Goal: Information Seeking & Learning: Learn about a topic

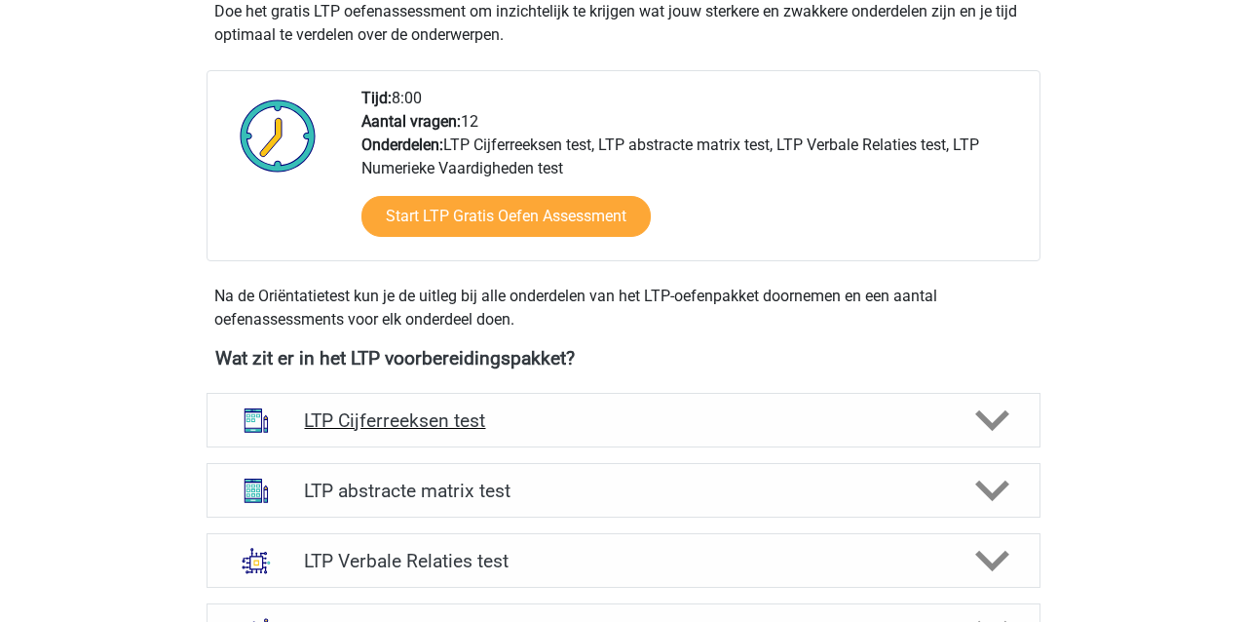
scroll to position [439, 0]
click at [458, 487] on h4 "LTP abstracte matrix test" at bounding box center [623, 489] width 638 height 22
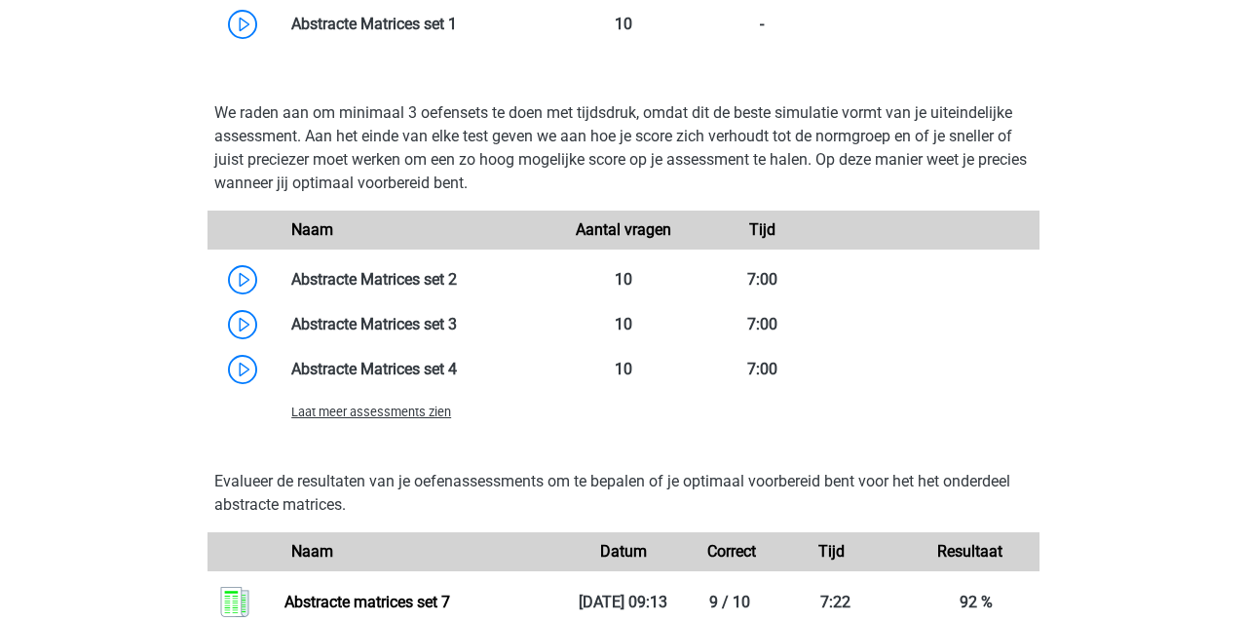
scroll to position [1449, 0]
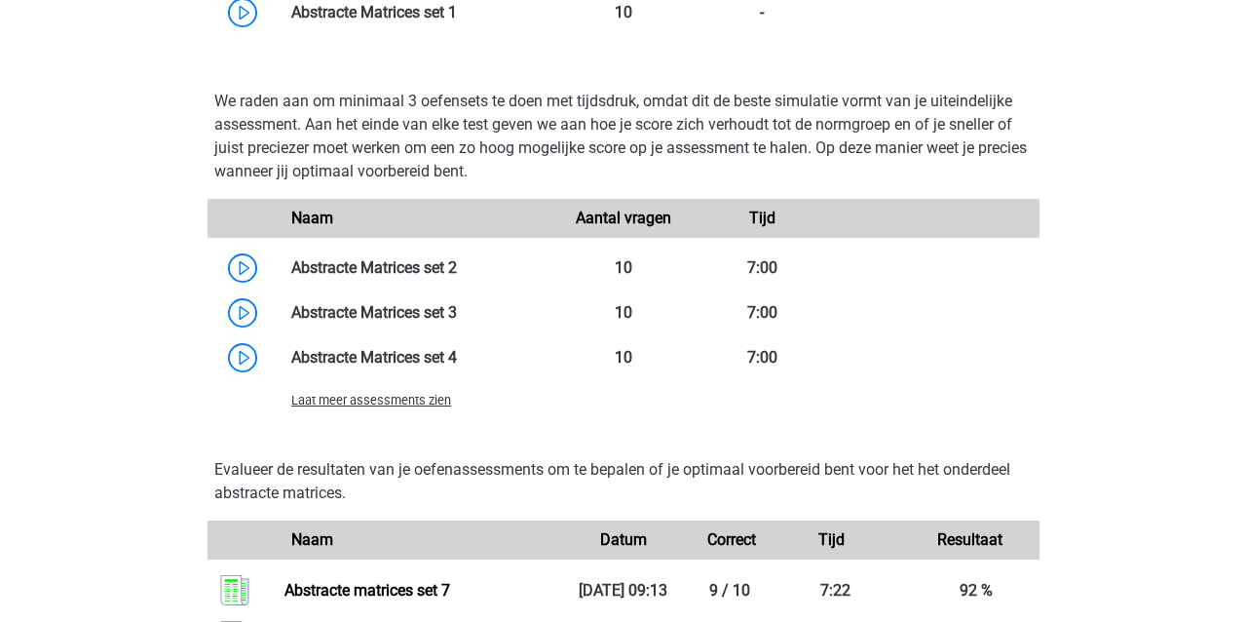
click at [322, 410] on div "Laat meer assessments zien" at bounding box center [416, 399] width 278 height 23
click at [327, 399] on span "Laat meer assessments zien" at bounding box center [371, 400] width 160 height 15
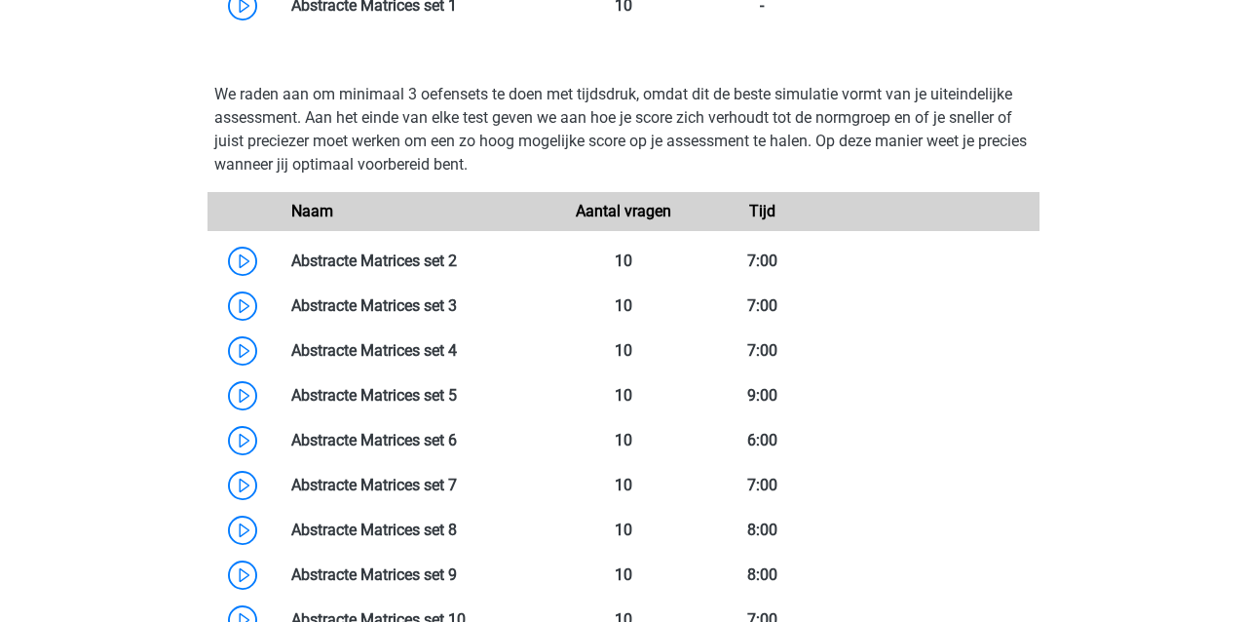
scroll to position [1458, 0]
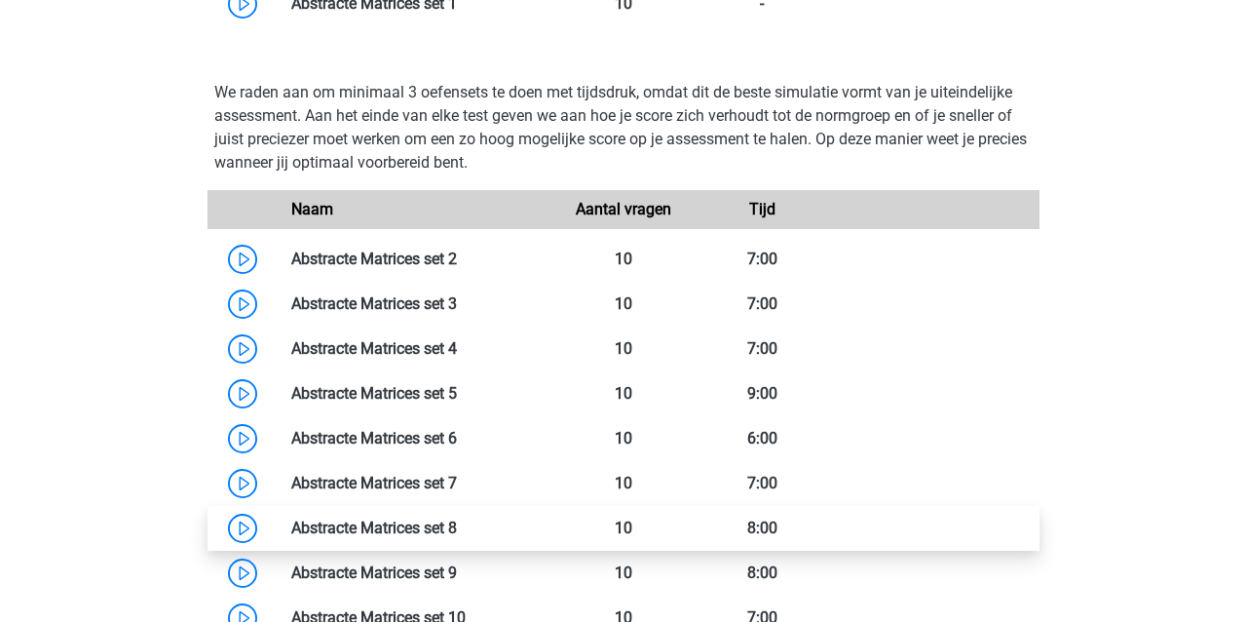
click at [457, 523] on link at bounding box center [457, 527] width 0 height 19
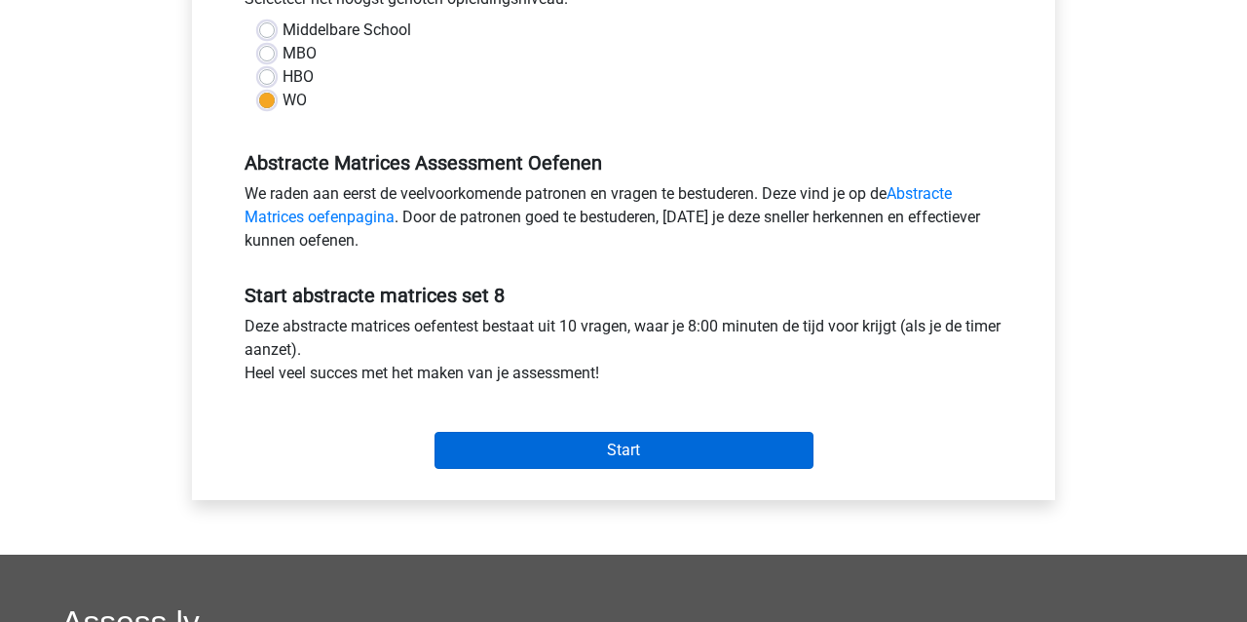
scroll to position [464, 0]
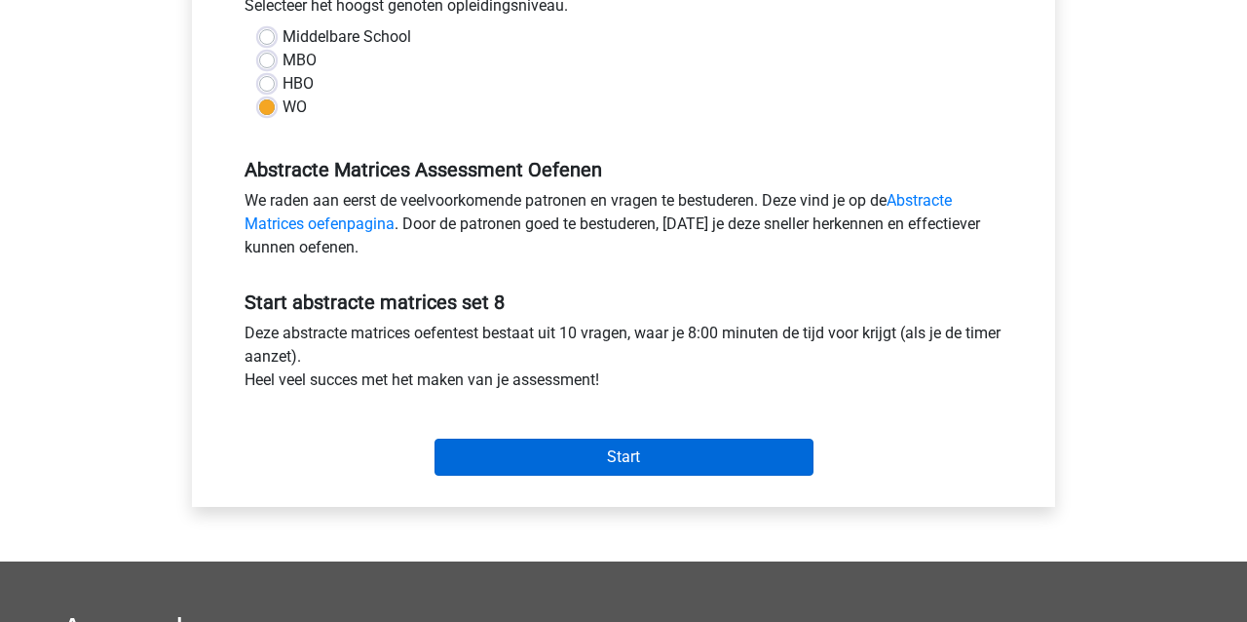
click at [530, 453] on input "Start" at bounding box center [624, 456] width 379 height 37
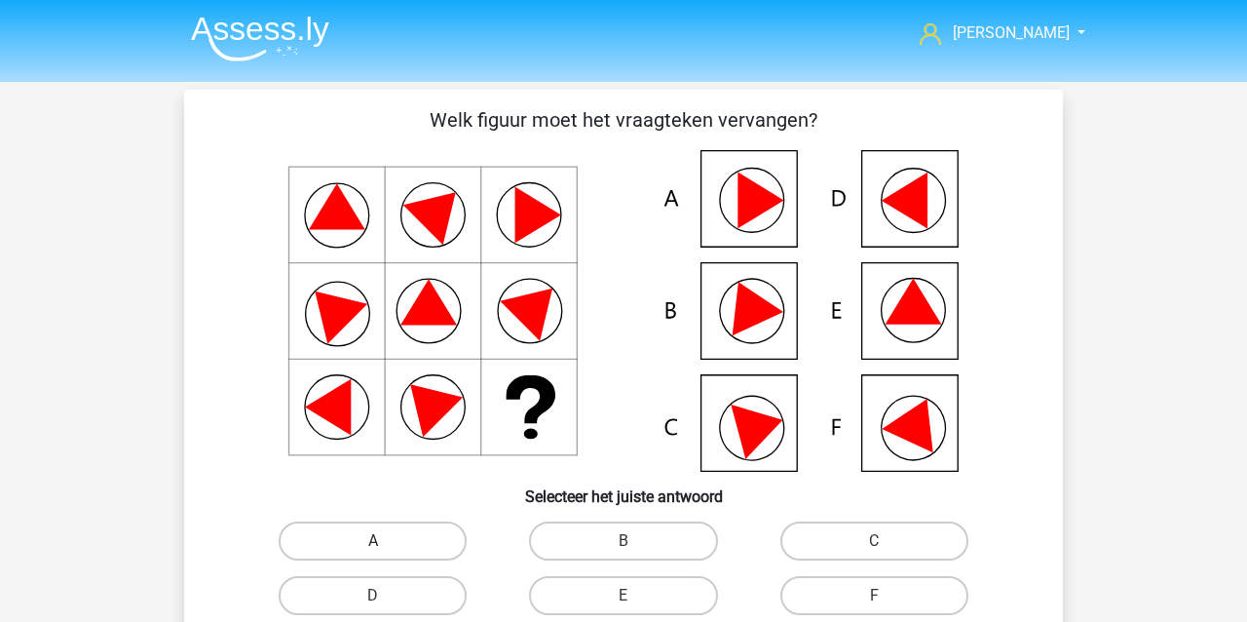
click at [340, 545] on label "A" at bounding box center [373, 540] width 188 height 39
click at [373, 545] on input "A" at bounding box center [379, 547] width 13 height 13
radio input "true"
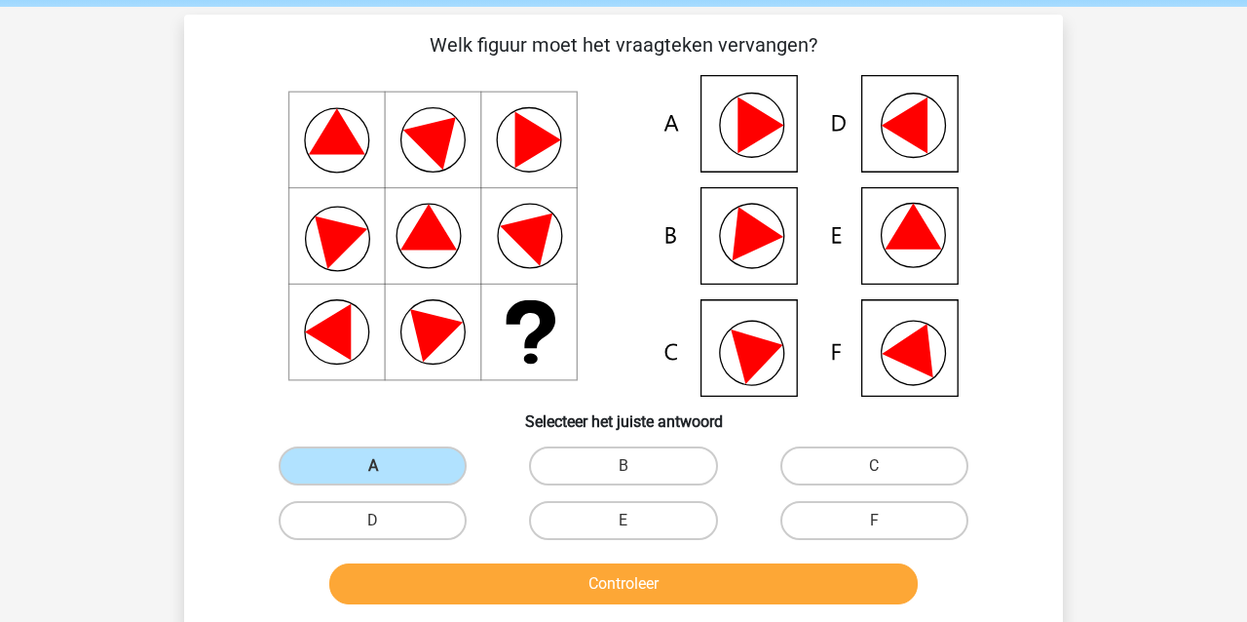
scroll to position [74, 0]
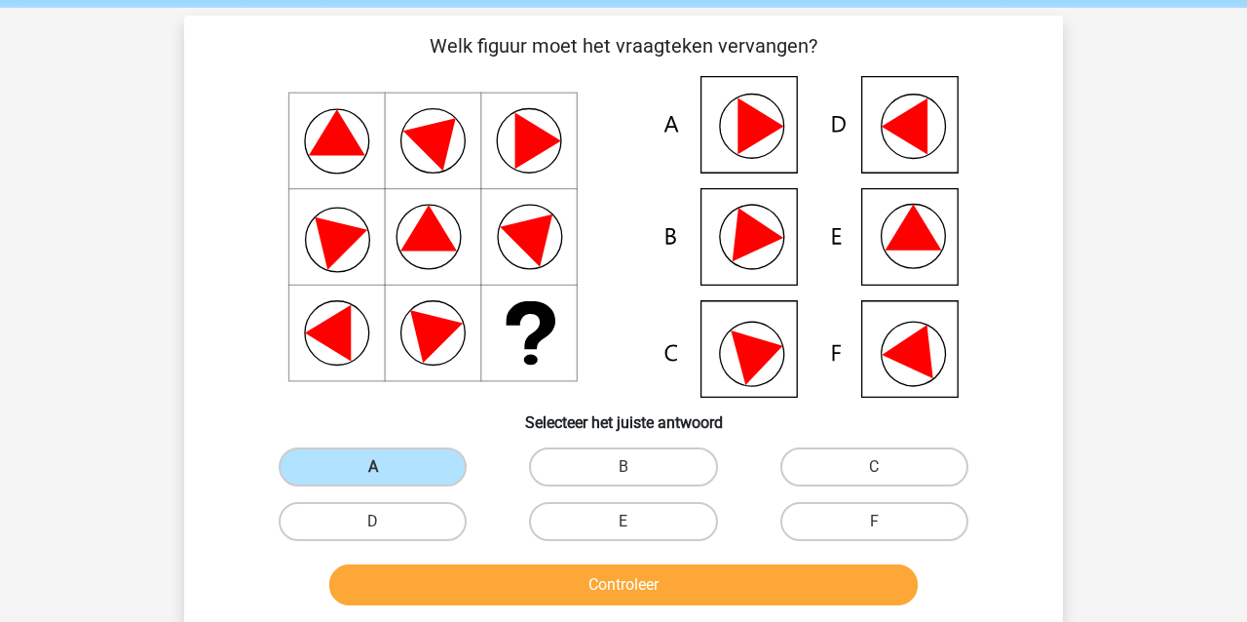
click at [477, 591] on button "Controleer" at bounding box center [623, 584] width 589 height 41
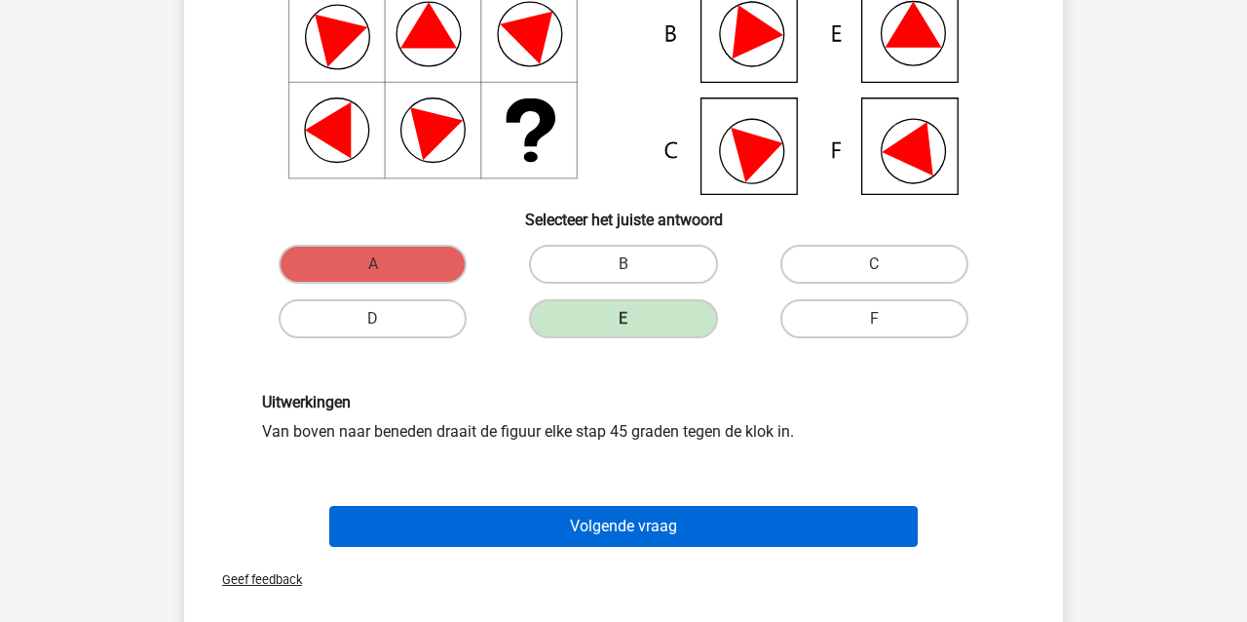
click at [458, 523] on button "Volgende vraag" at bounding box center [623, 526] width 589 height 41
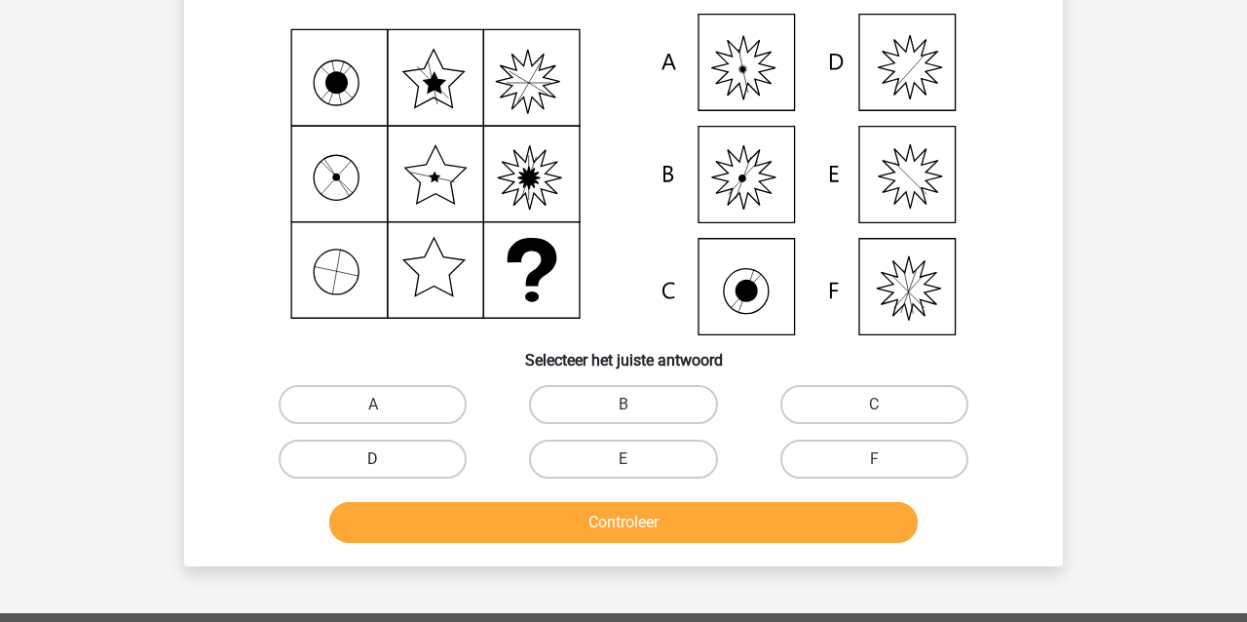
scroll to position [90, 0]
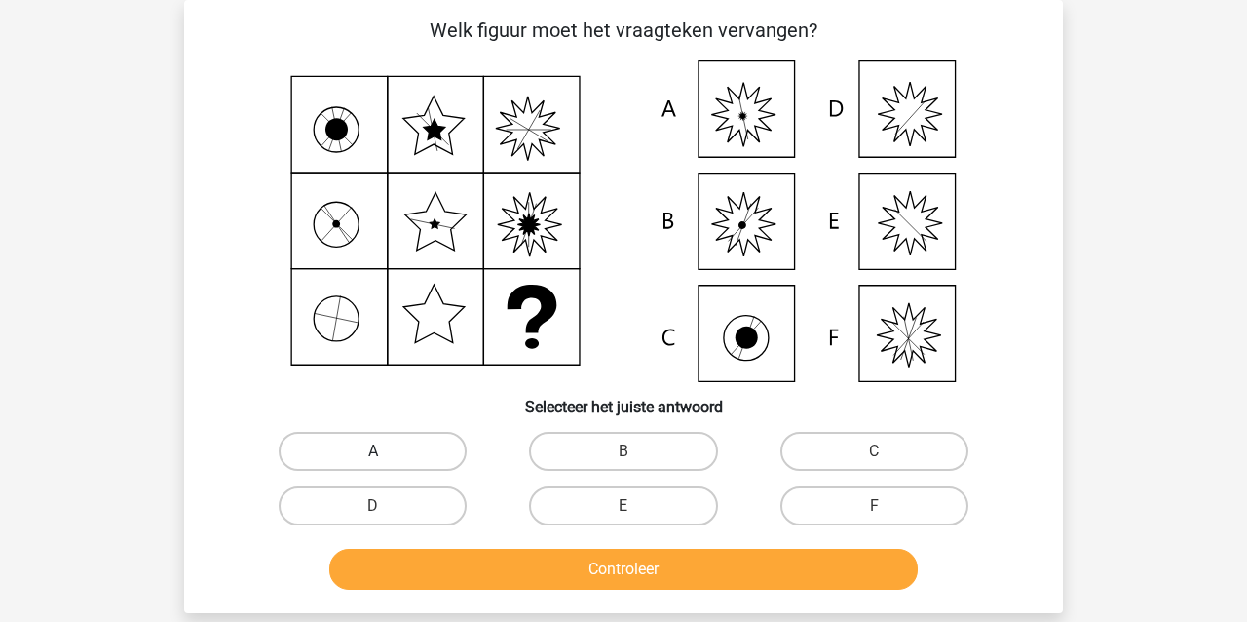
click at [325, 449] on label "A" at bounding box center [373, 451] width 188 height 39
click at [373, 451] on input "A" at bounding box center [379, 457] width 13 height 13
radio input "true"
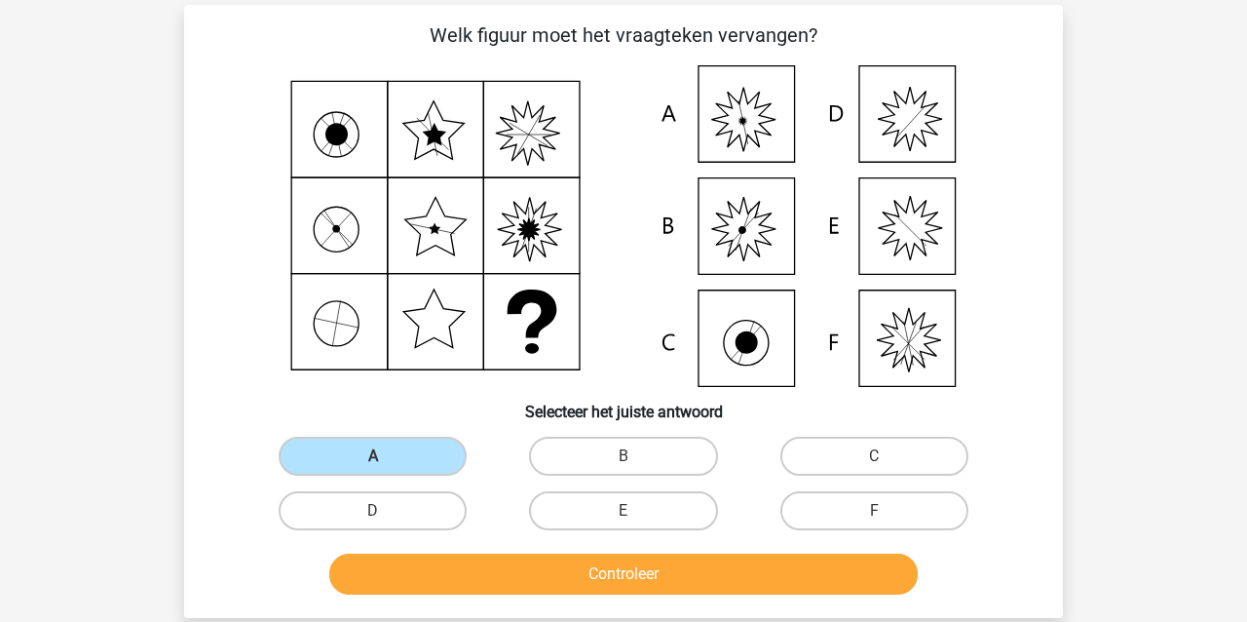
click at [414, 575] on button "Controleer" at bounding box center [623, 573] width 589 height 41
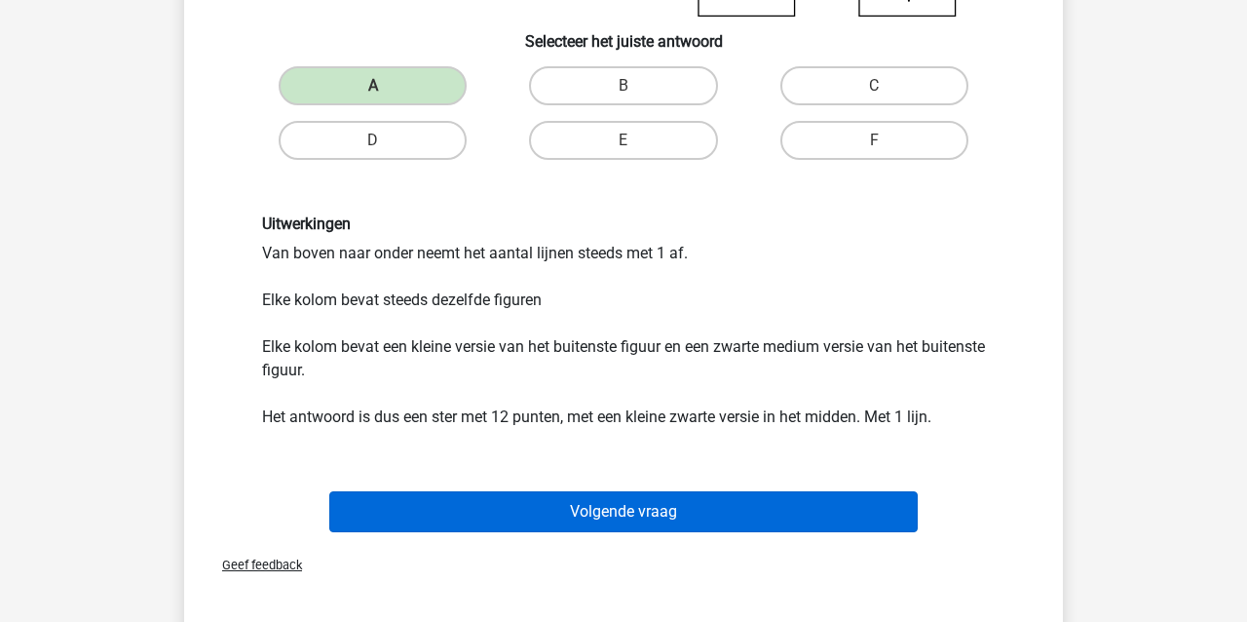
click at [445, 499] on button "Volgende vraag" at bounding box center [623, 511] width 589 height 41
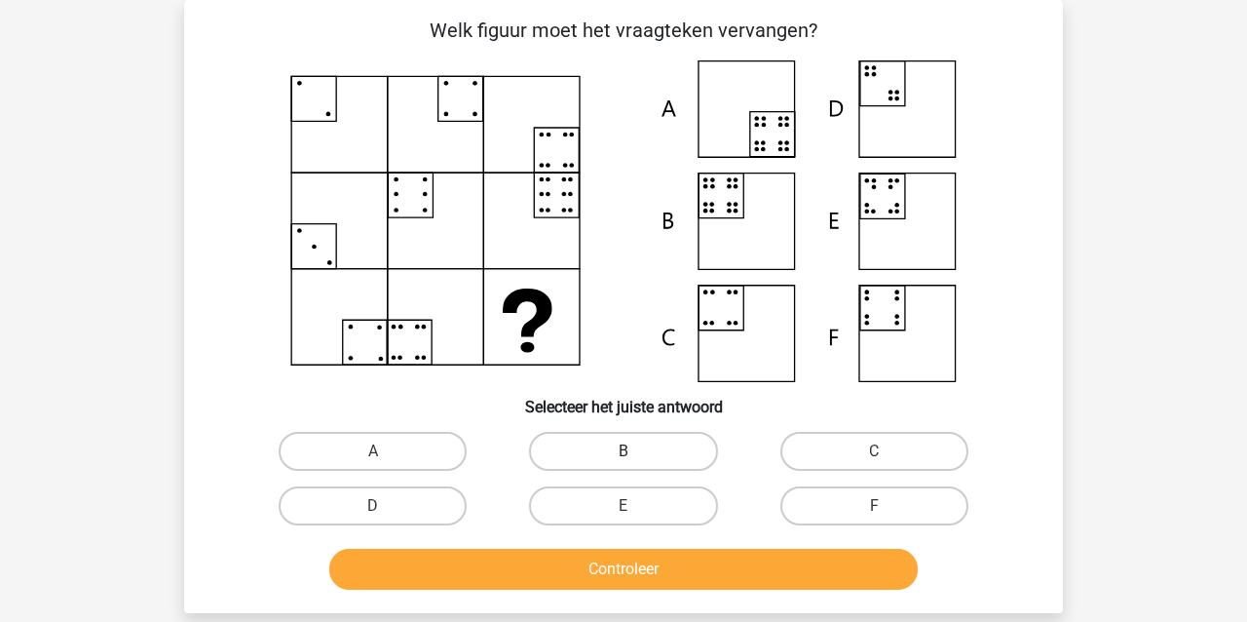
drag, startPoint x: 649, startPoint y: 458, endPoint x: 643, endPoint y: 471, distance: 14.0
click at [649, 459] on label "B" at bounding box center [623, 451] width 188 height 39
click at [636, 459] on input "B" at bounding box center [630, 457] width 13 height 13
radio input "true"
click at [620, 576] on button "Controleer" at bounding box center [623, 569] width 589 height 41
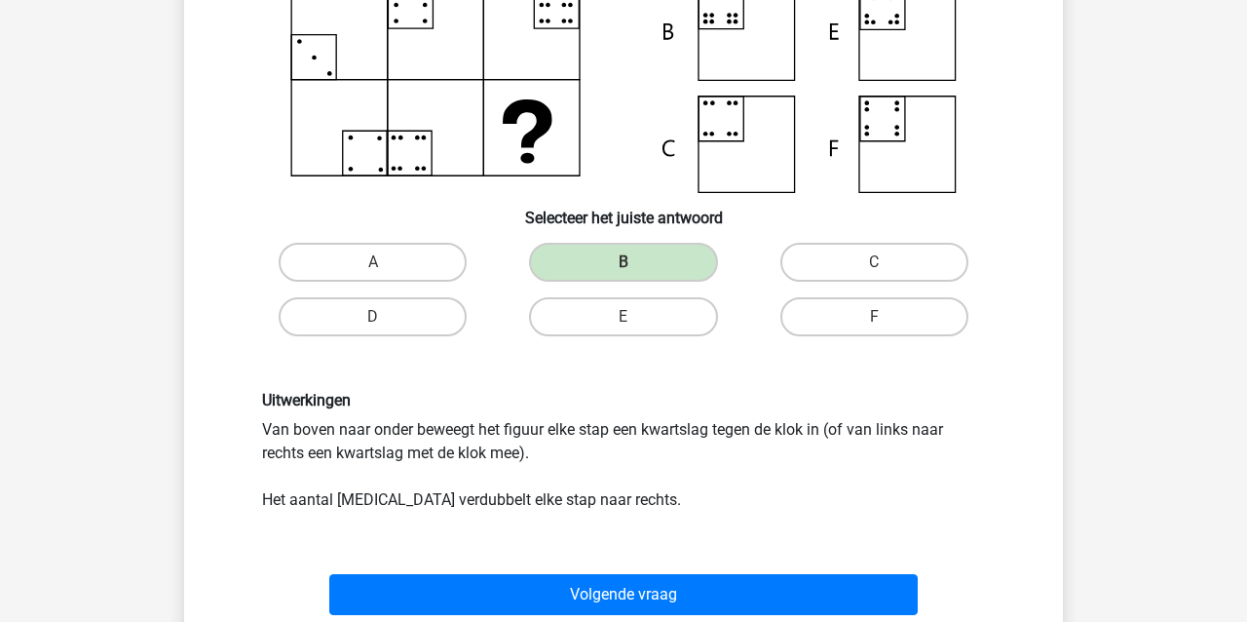
scroll to position [282, 0]
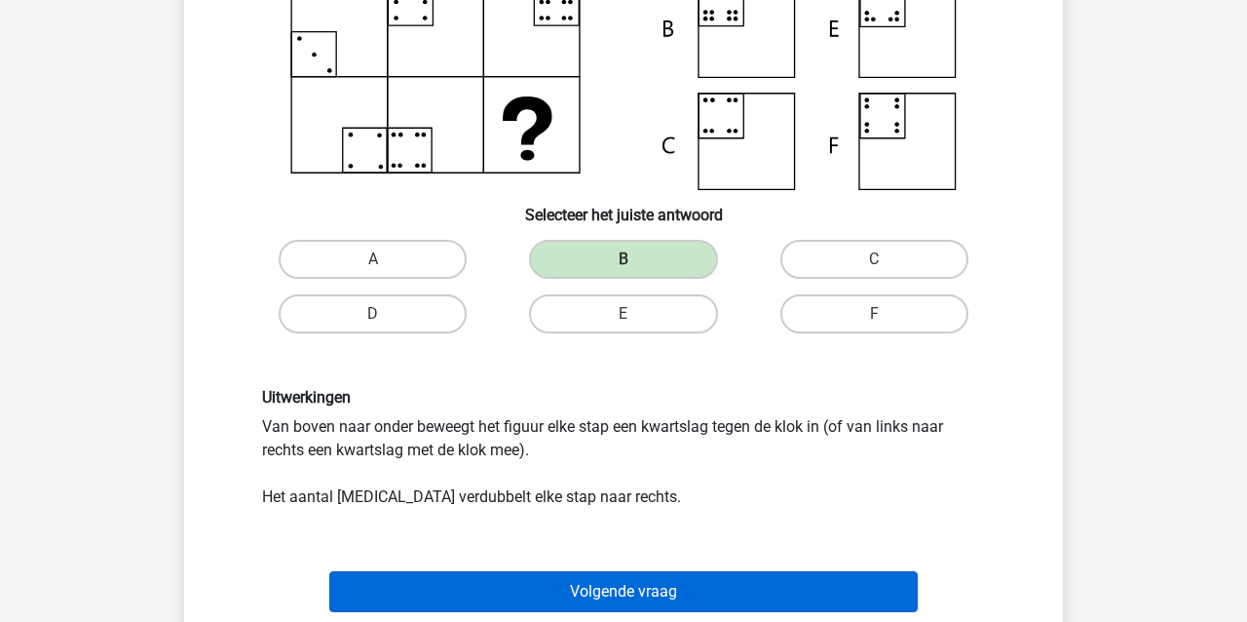
click at [418, 593] on button "Volgende vraag" at bounding box center [623, 591] width 589 height 41
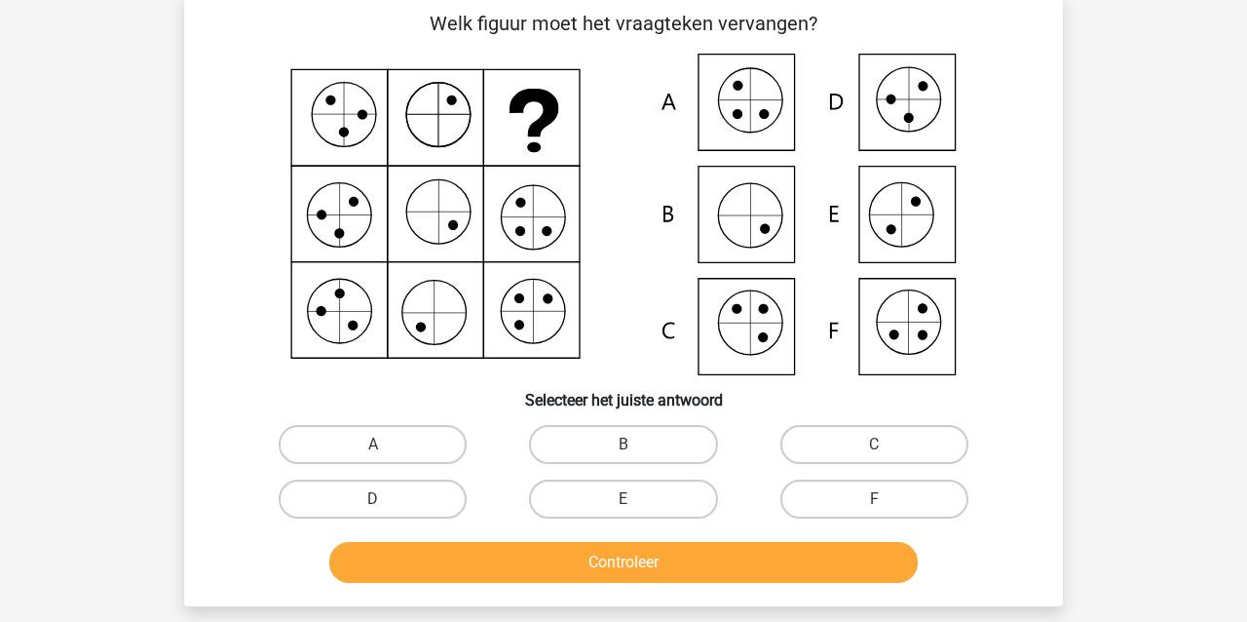
scroll to position [90, 0]
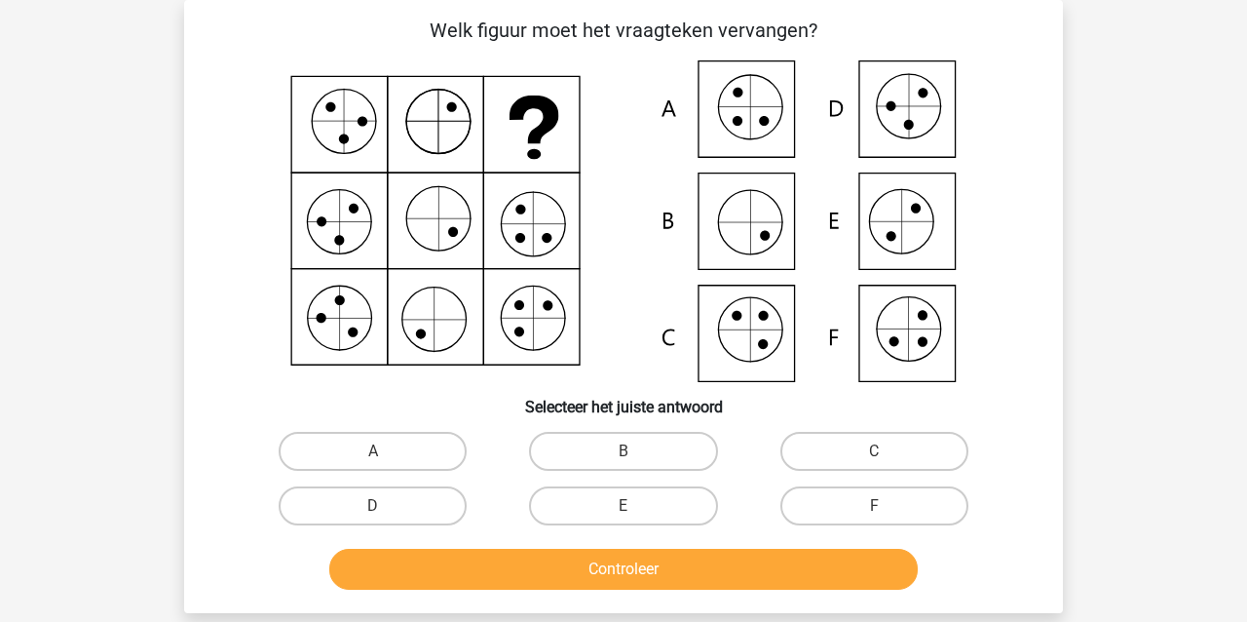
drag, startPoint x: 853, startPoint y: 501, endPoint x: 786, endPoint y: 568, distance: 94.4
click at [853, 501] on label "F" at bounding box center [874, 505] width 188 height 39
click at [874, 506] on input "F" at bounding box center [880, 512] width 13 height 13
radio input "true"
click at [770, 559] on button "Controleer" at bounding box center [623, 569] width 589 height 41
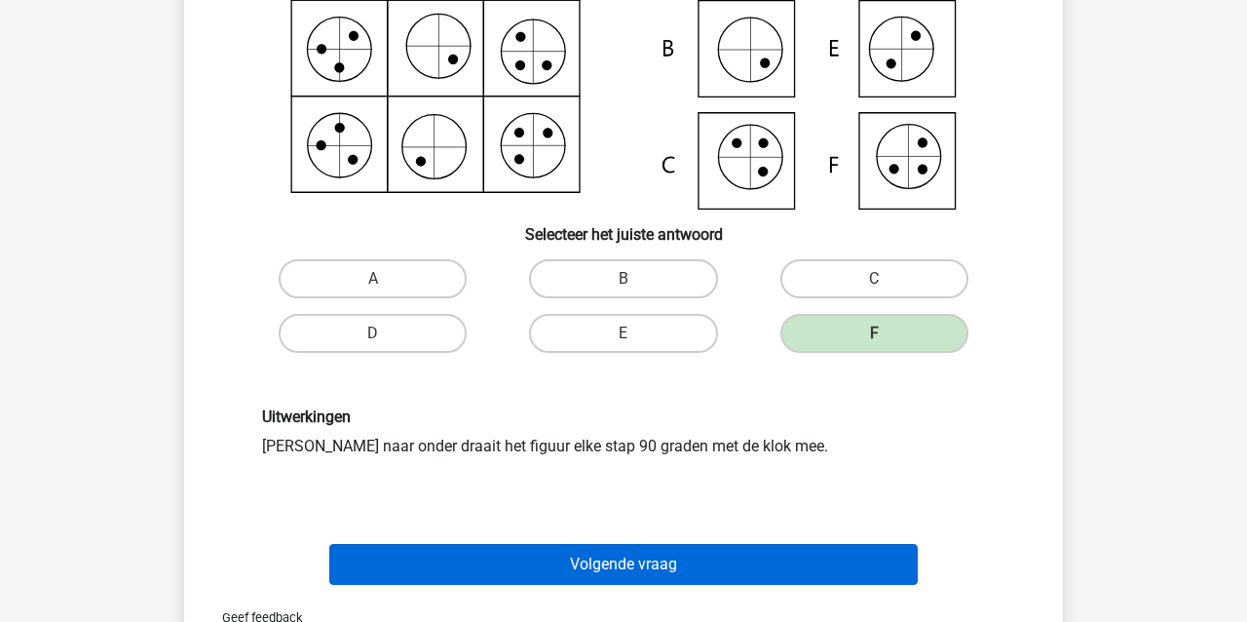
click at [539, 553] on button "Volgende vraag" at bounding box center [623, 564] width 589 height 41
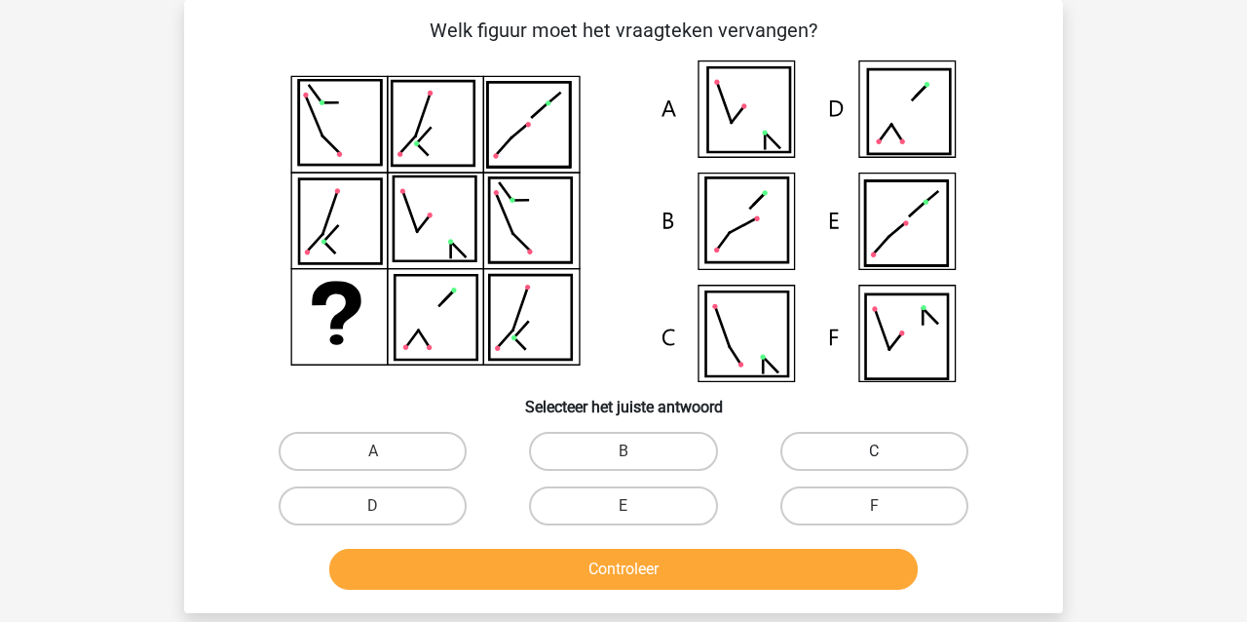
drag, startPoint x: 918, startPoint y: 440, endPoint x: 925, endPoint y: 464, distance: 24.4
click at [918, 440] on label "C" at bounding box center [874, 451] width 188 height 39
click at [887, 451] on input "C" at bounding box center [880, 457] width 13 height 13
radio input "true"
click at [731, 549] on button "Controleer" at bounding box center [623, 569] width 589 height 41
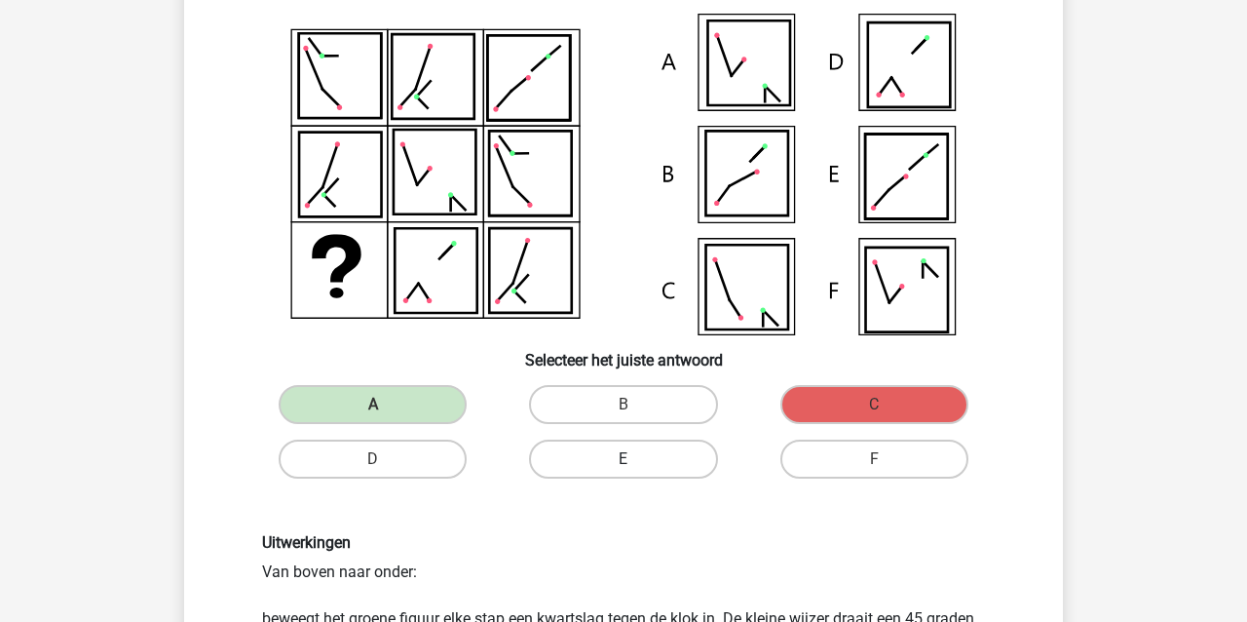
scroll to position [132, 0]
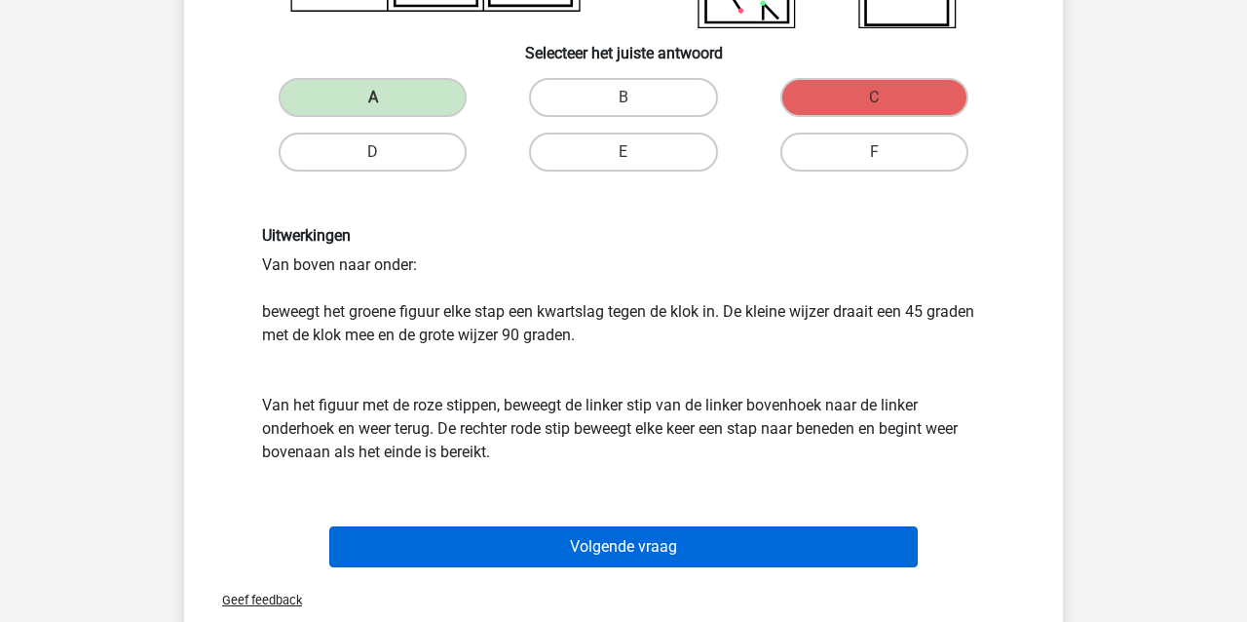
click at [552, 547] on button "Volgende vraag" at bounding box center [623, 546] width 589 height 41
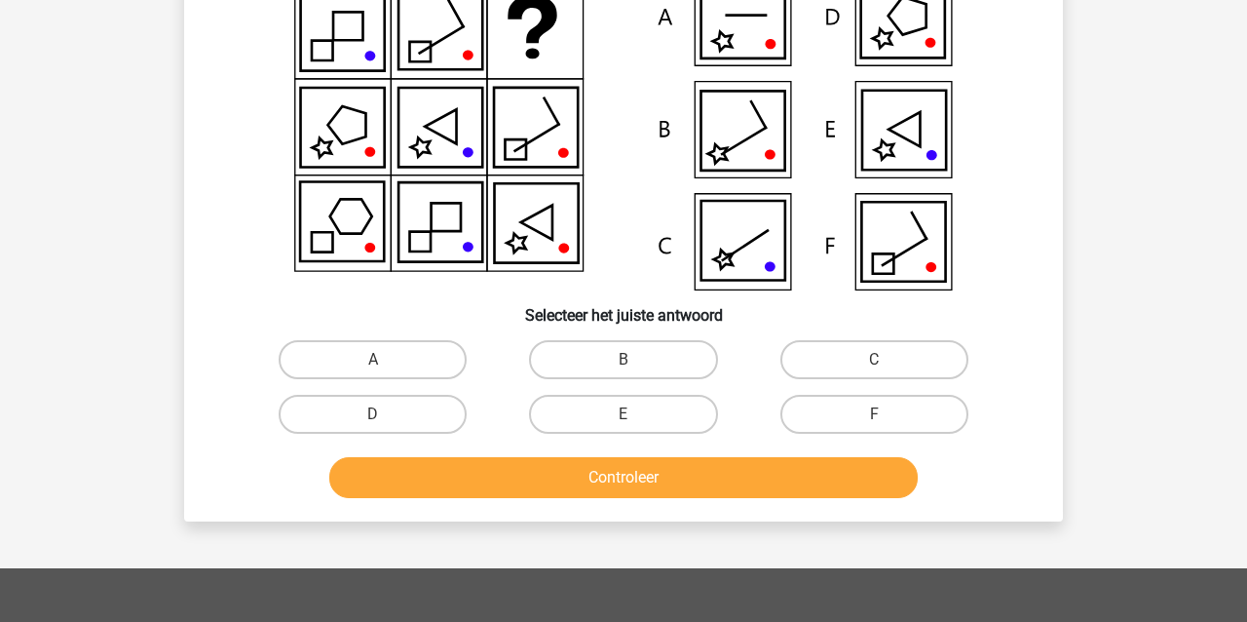
scroll to position [90, 0]
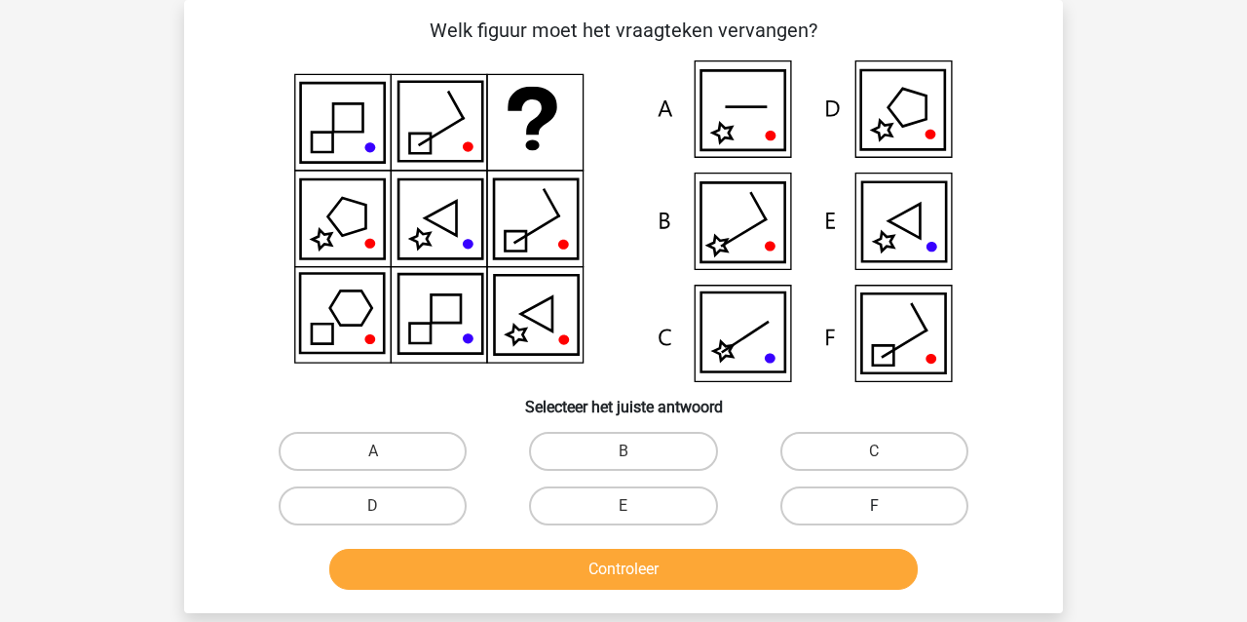
click at [828, 492] on label "F" at bounding box center [874, 505] width 188 height 39
click at [874, 506] on input "F" at bounding box center [880, 512] width 13 height 13
radio input "true"
click at [730, 562] on button "Controleer" at bounding box center [623, 569] width 589 height 41
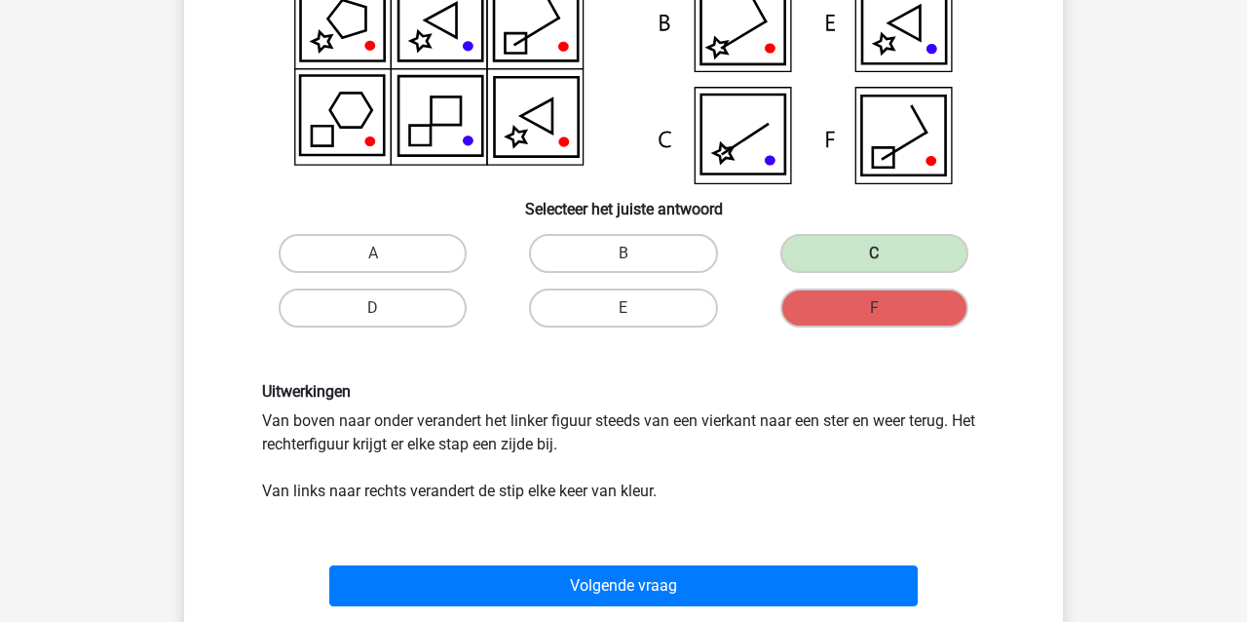
scroll to position [287, 1]
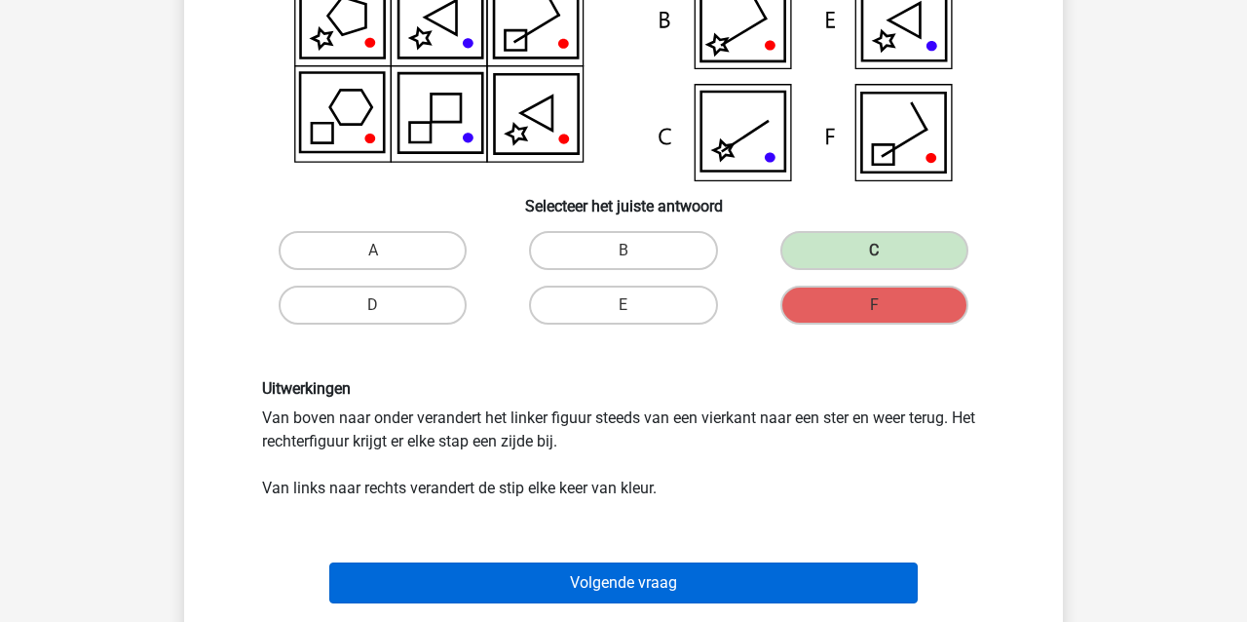
click at [592, 586] on button "Volgende vraag" at bounding box center [623, 582] width 589 height 41
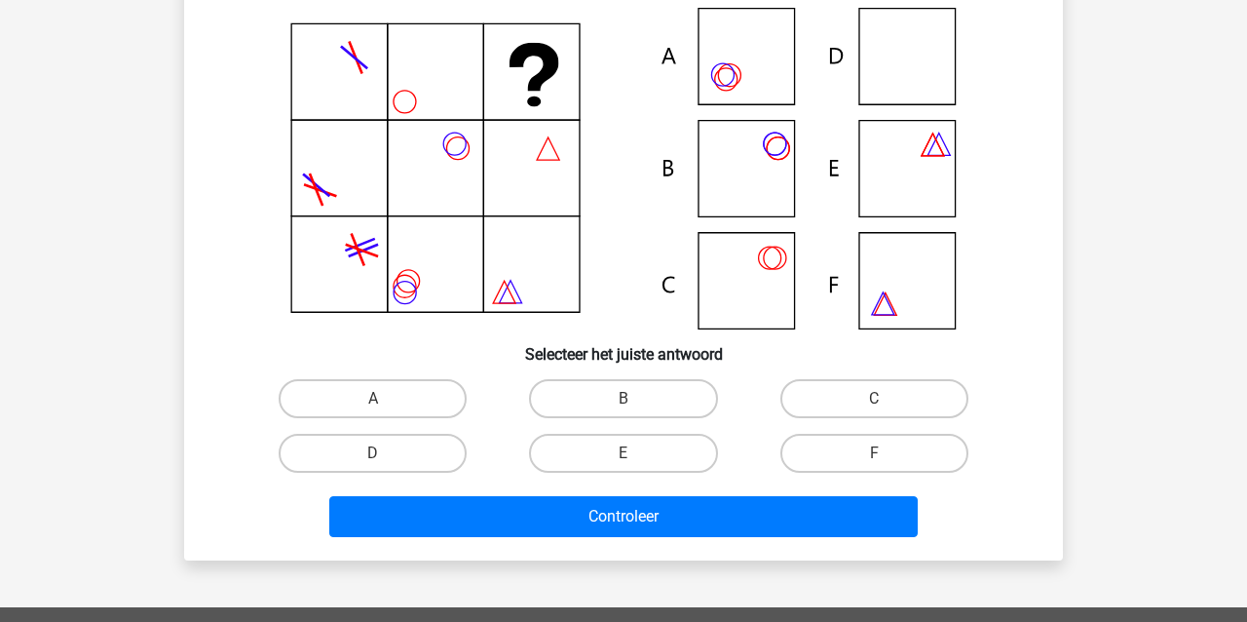
scroll to position [90, 0]
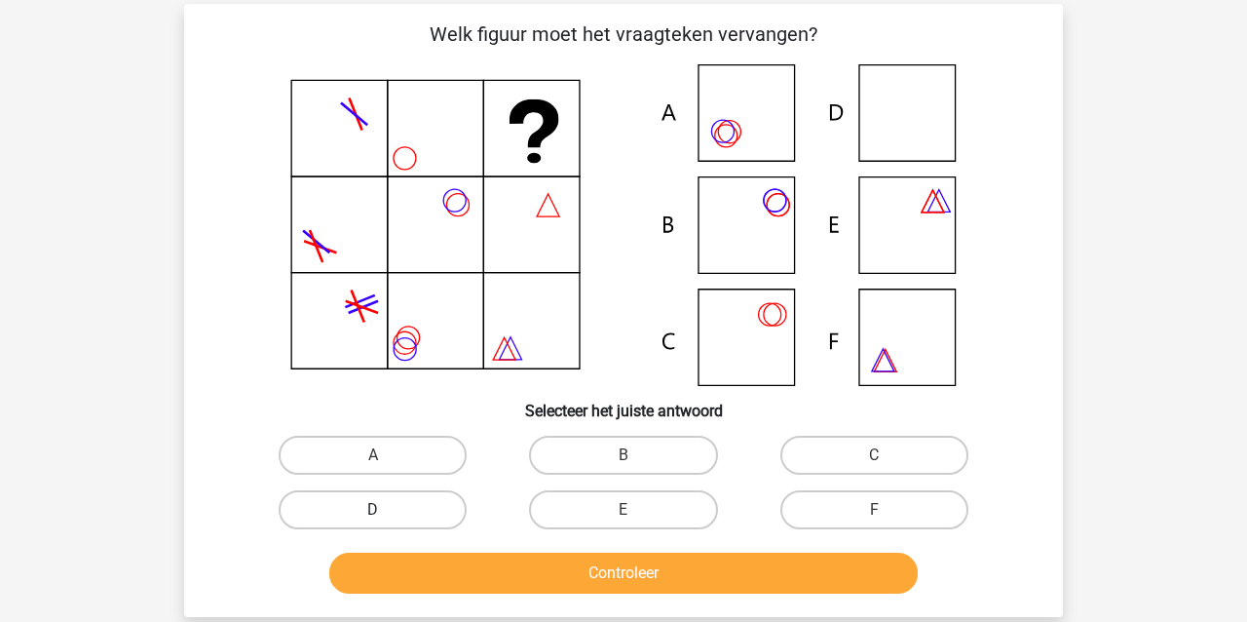
click at [402, 501] on label "D" at bounding box center [373, 509] width 188 height 39
click at [386, 510] on input "D" at bounding box center [379, 516] width 13 height 13
radio input "true"
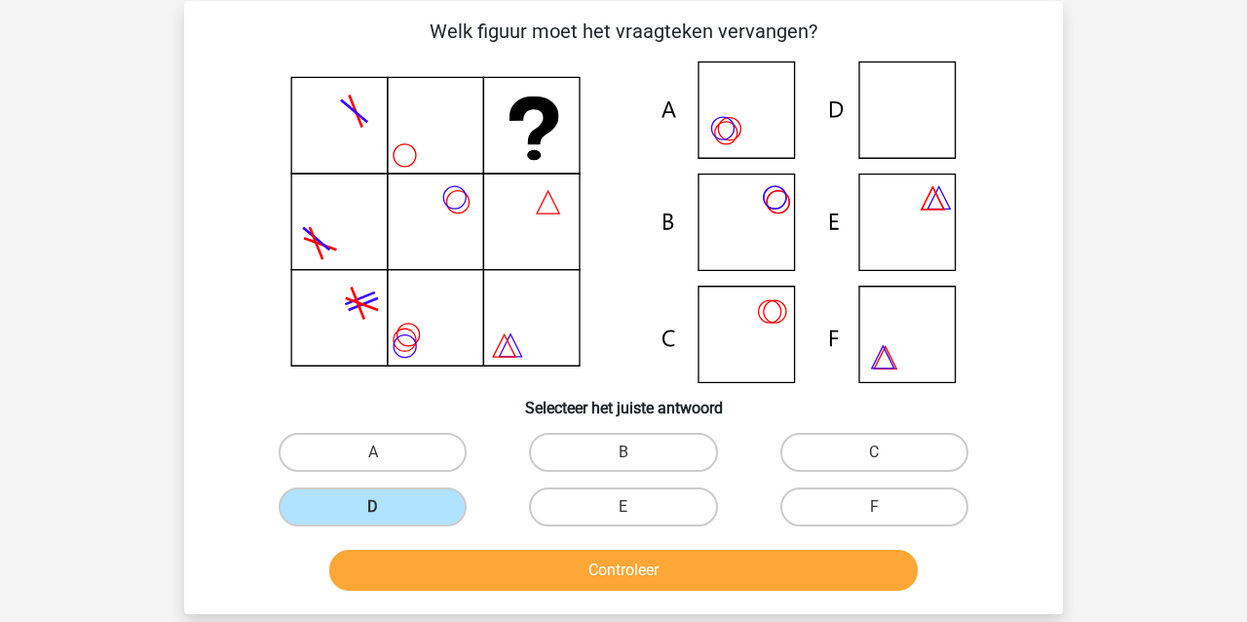
click at [410, 578] on button "Controleer" at bounding box center [623, 570] width 589 height 41
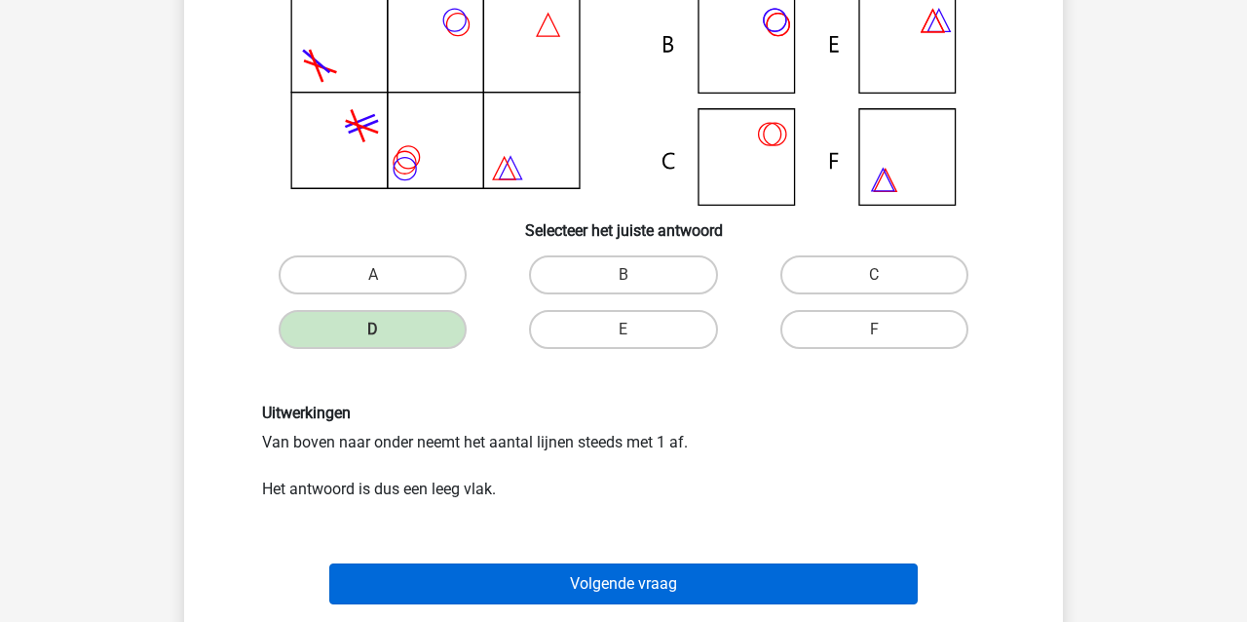
scroll to position [265, 1]
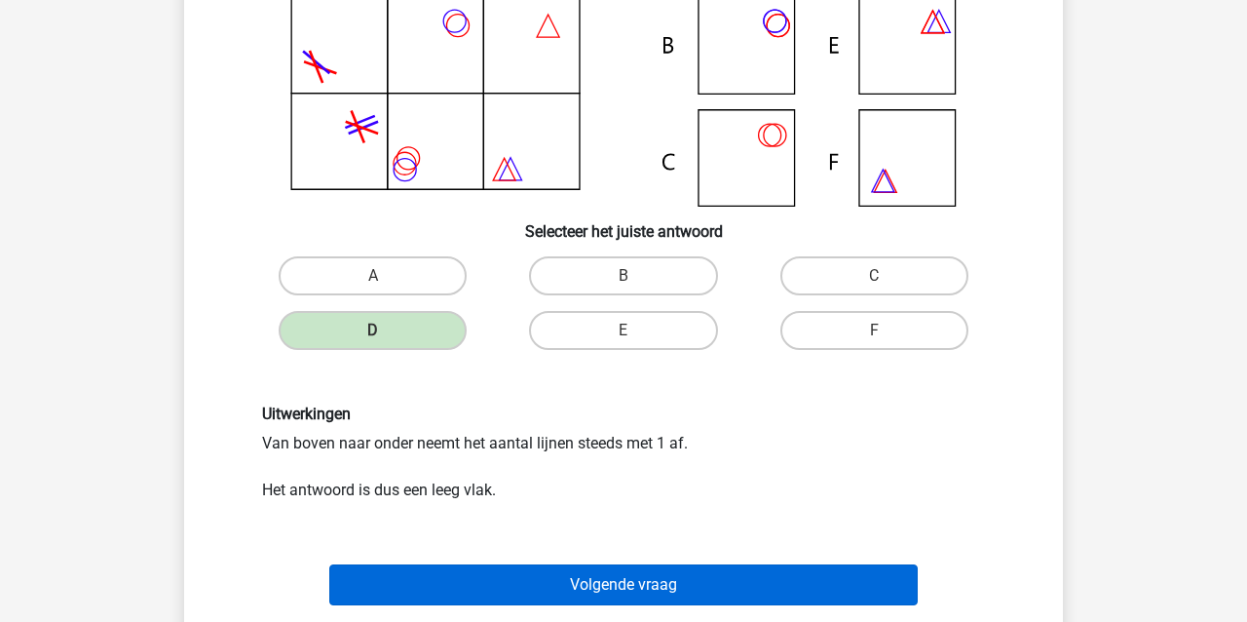
click at [431, 579] on button "Volgende vraag" at bounding box center [623, 584] width 589 height 41
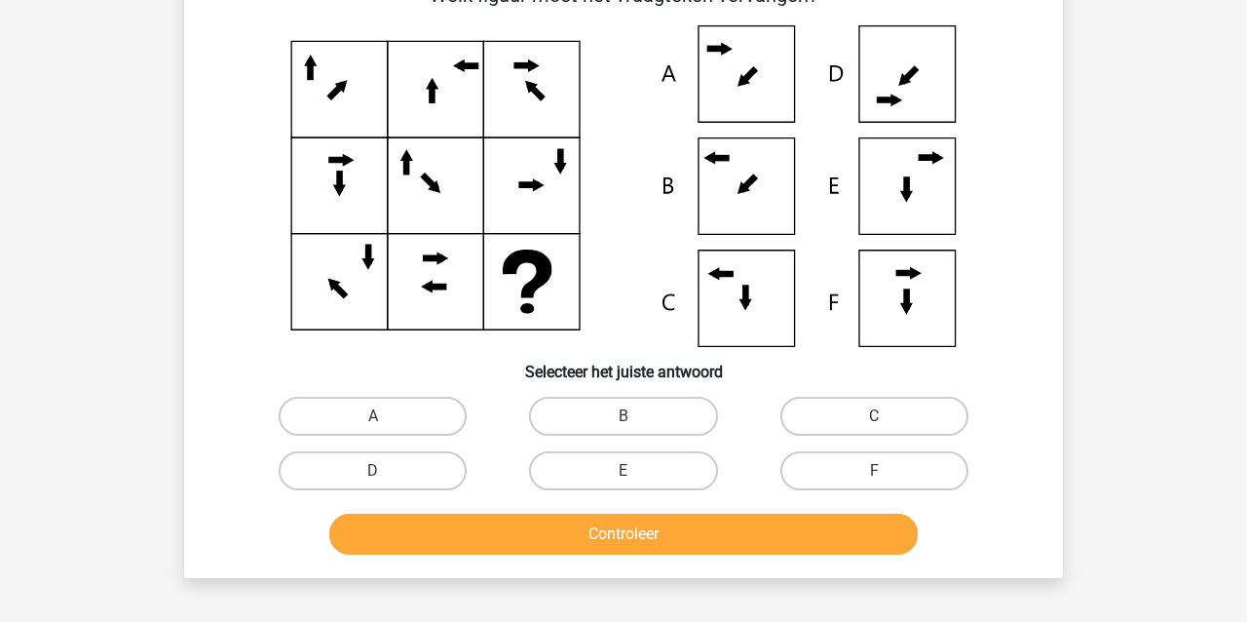
scroll to position [90, 0]
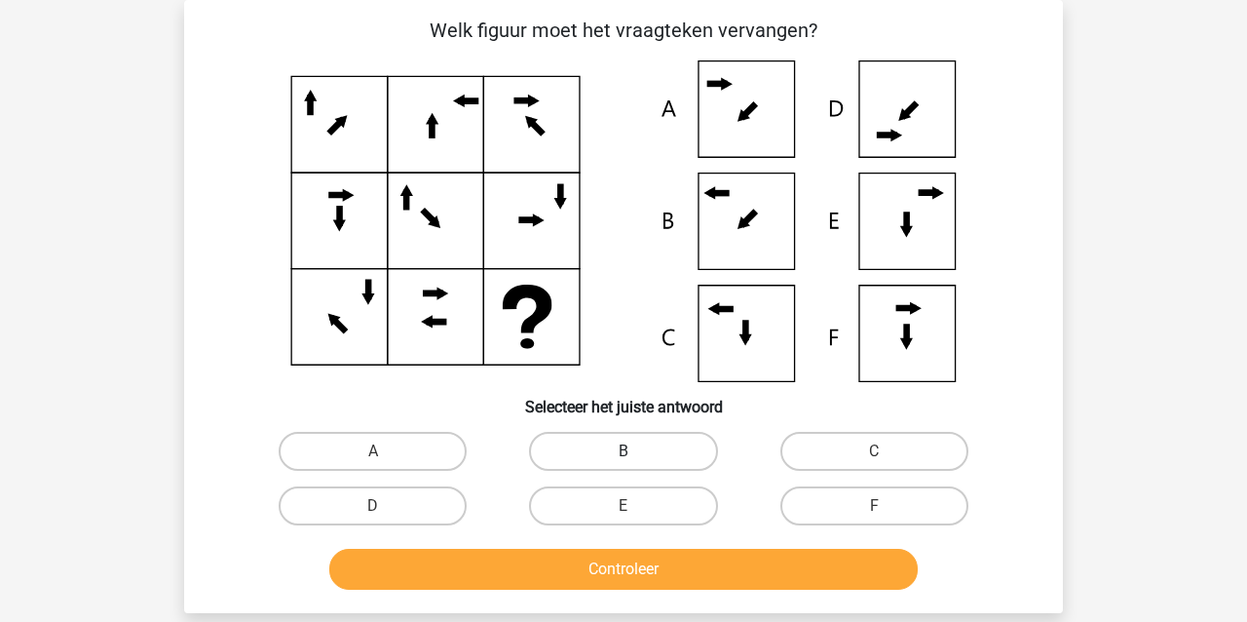
click at [616, 453] on label "B" at bounding box center [623, 451] width 188 height 39
click at [624, 453] on input "B" at bounding box center [630, 457] width 13 height 13
radio input "true"
click at [615, 453] on label "B" at bounding box center [623, 451] width 188 height 39
click at [624, 453] on input "B" at bounding box center [630, 457] width 13 height 13
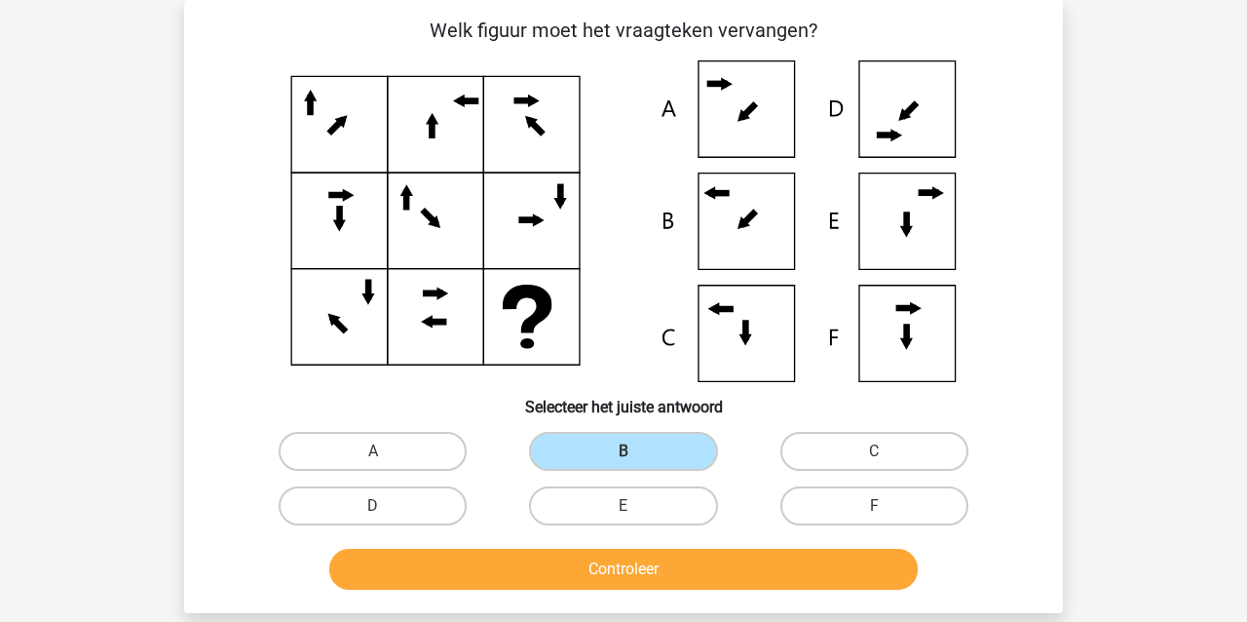
click at [499, 581] on button "Controleer" at bounding box center [623, 569] width 589 height 41
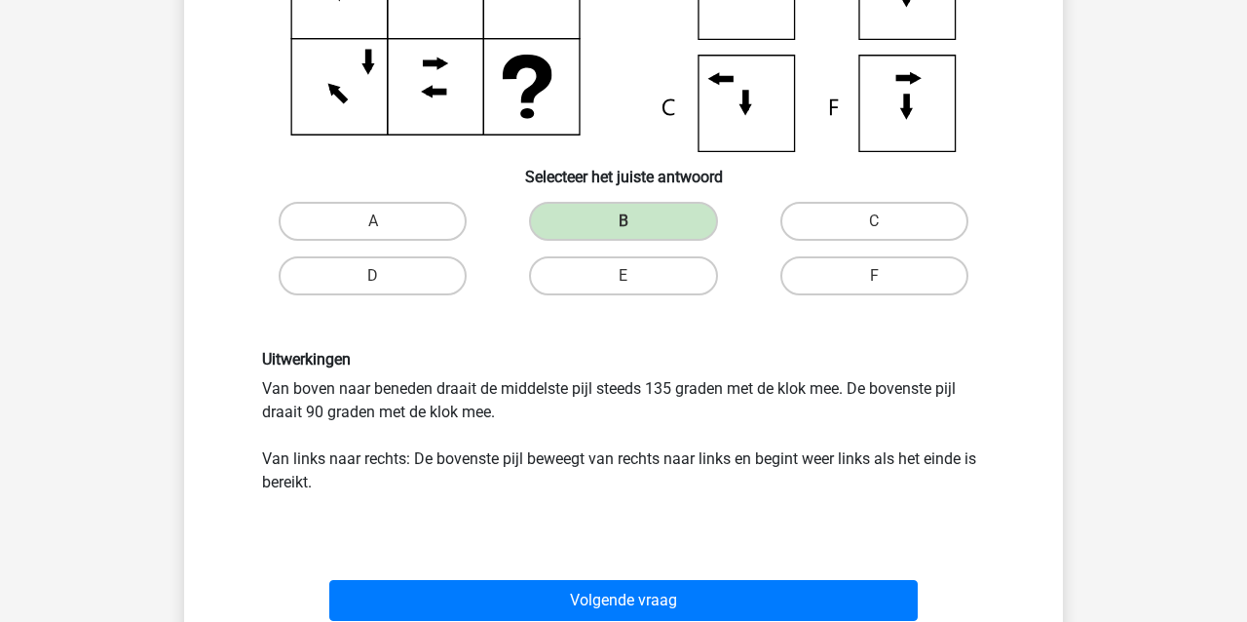
scroll to position [325, 0]
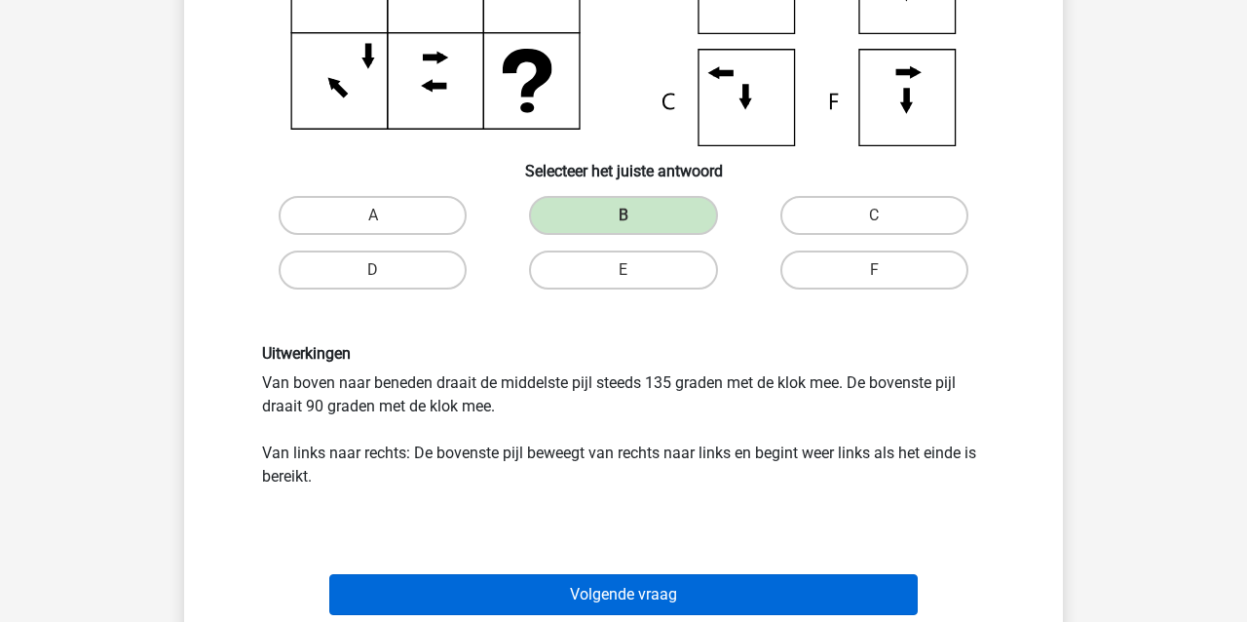
click at [475, 594] on button "Volgende vraag" at bounding box center [623, 594] width 589 height 41
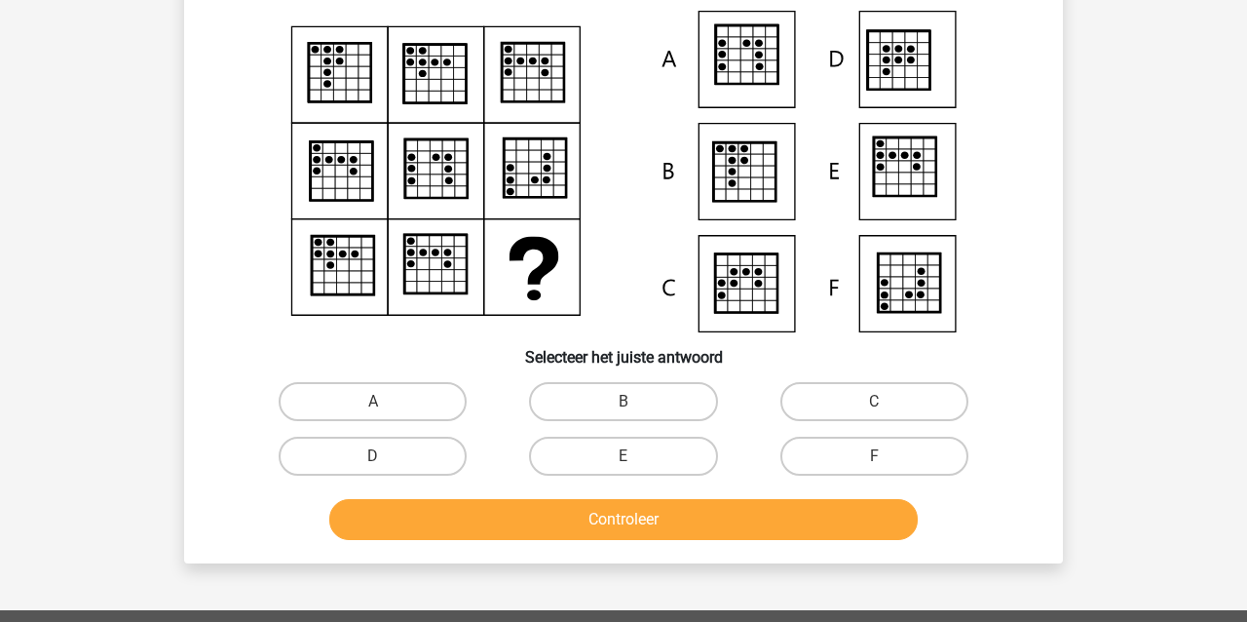
scroll to position [90, 0]
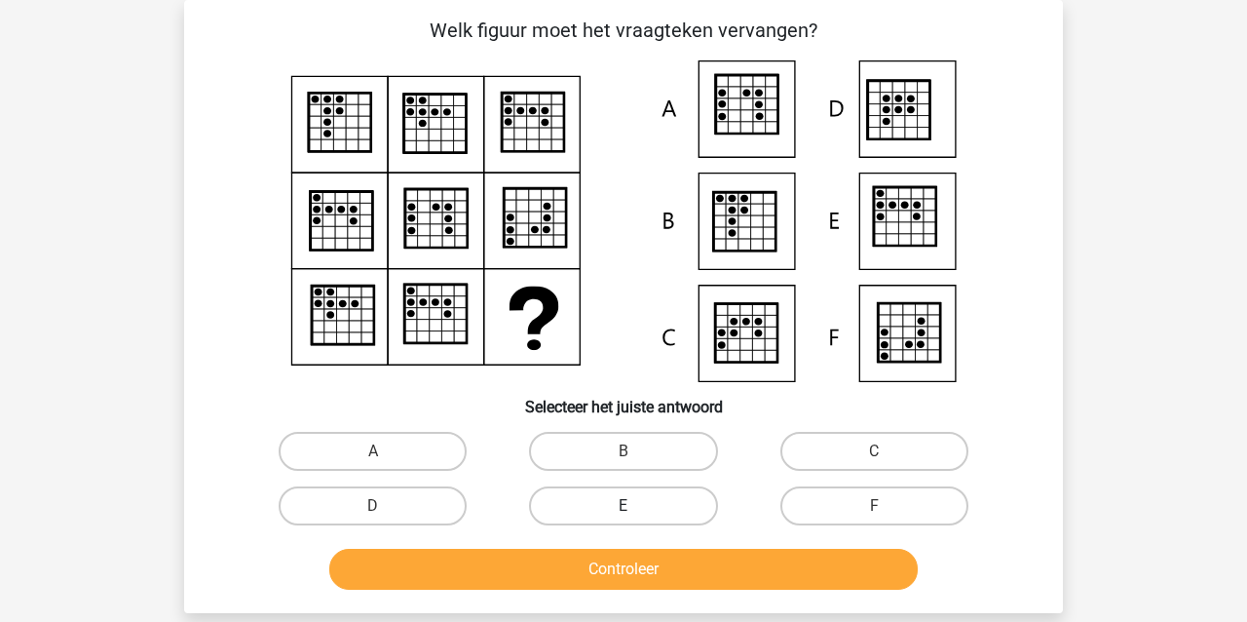
click at [584, 502] on label "E" at bounding box center [623, 505] width 188 height 39
click at [624, 506] on input "E" at bounding box center [630, 512] width 13 height 13
radio input "true"
click at [532, 571] on button "Controleer" at bounding box center [623, 569] width 589 height 41
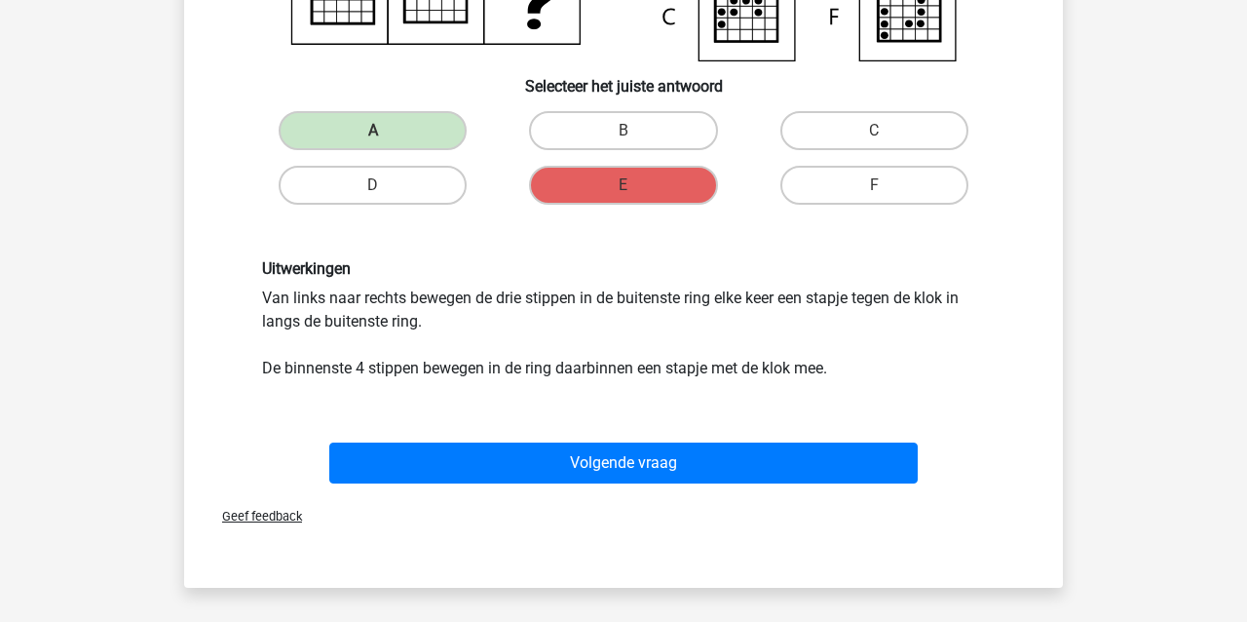
scroll to position [429, 0]
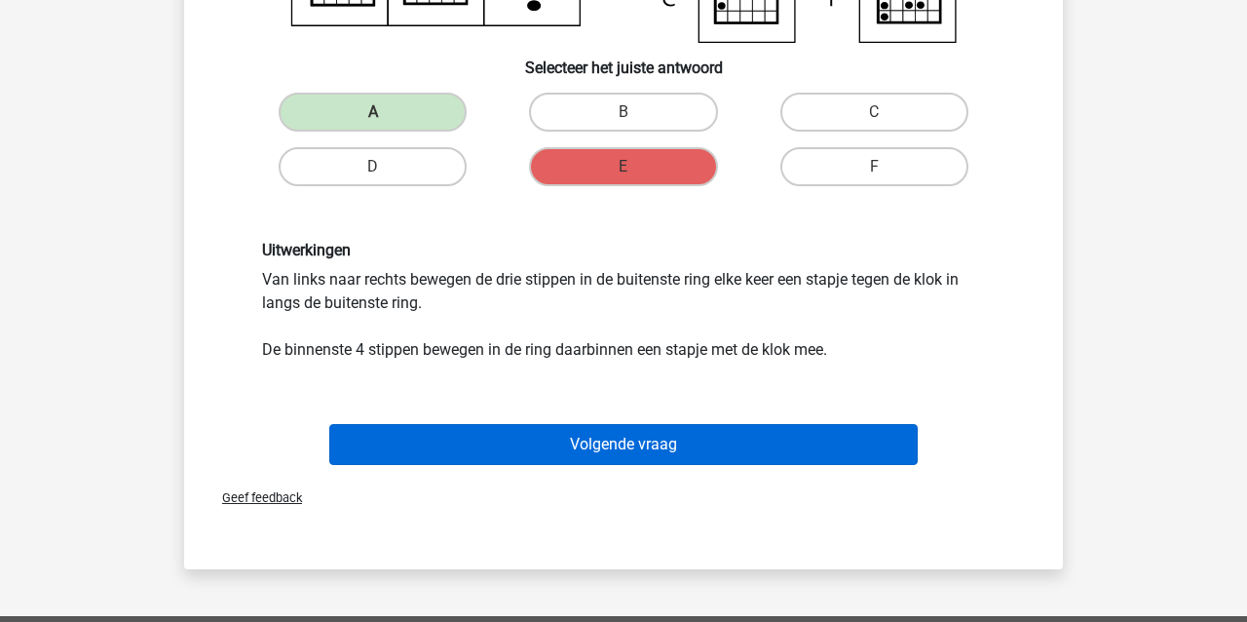
click at [419, 438] on button "Volgende vraag" at bounding box center [623, 444] width 589 height 41
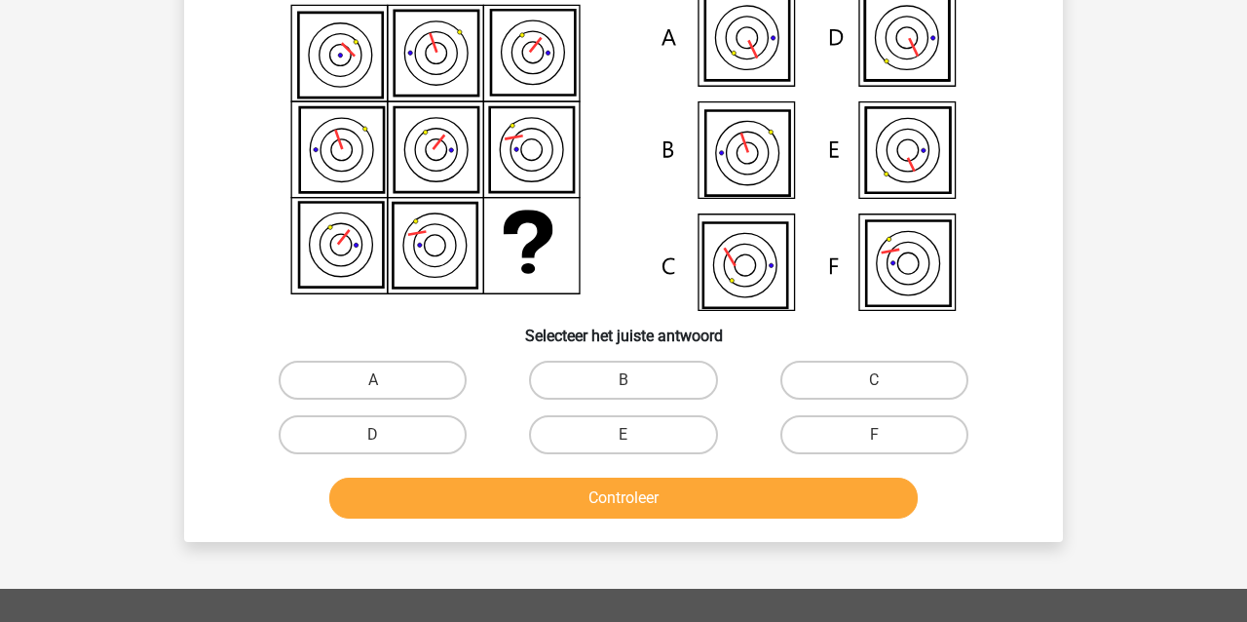
scroll to position [90, 0]
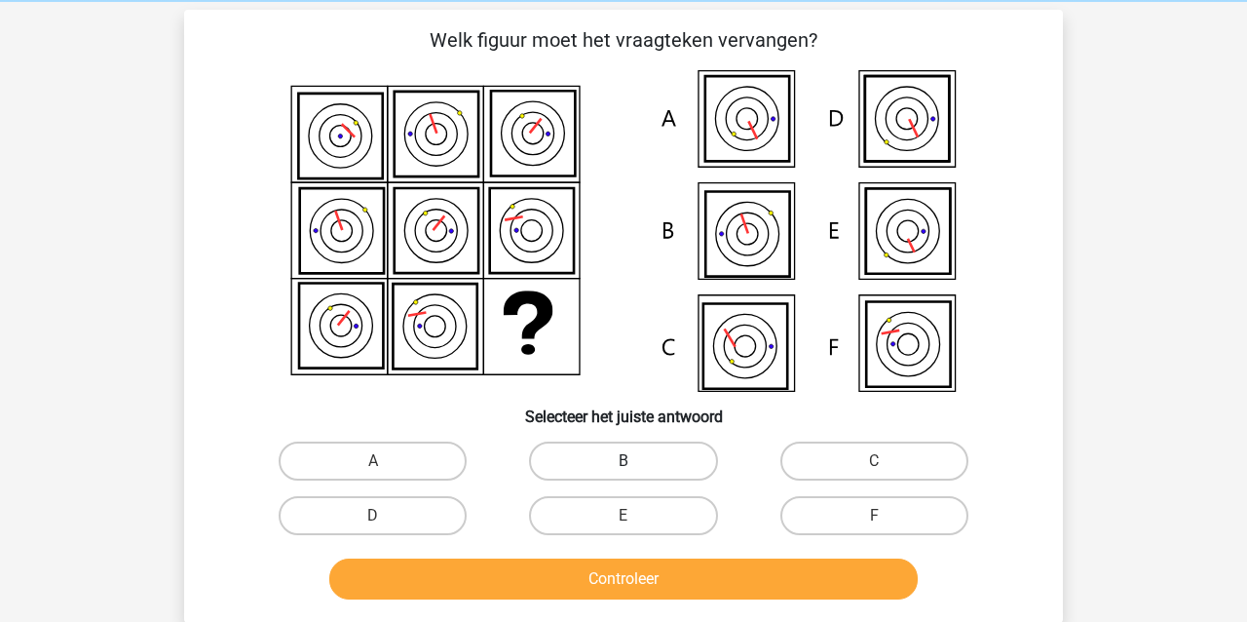
drag, startPoint x: 605, startPoint y: 455, endPoint x: 601, endPoint y: 469, distance: 14.2
click at [605, 454] on label "B" at bounding box center [623, 460] width 188 height 39
click at [624, 461] on input "B" at bounding box center [630, 467] width 13 height 13
radio input "true"
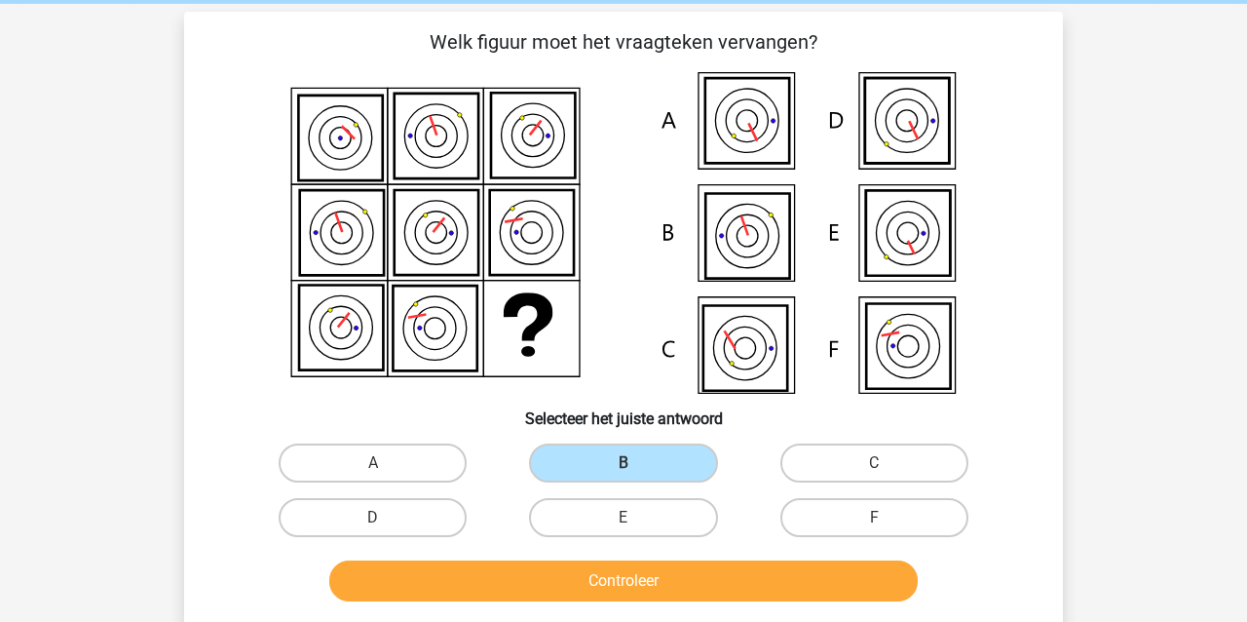
click at [631, 576] on button "Controleer" at bounding box center [623, 580] width 589 height 41
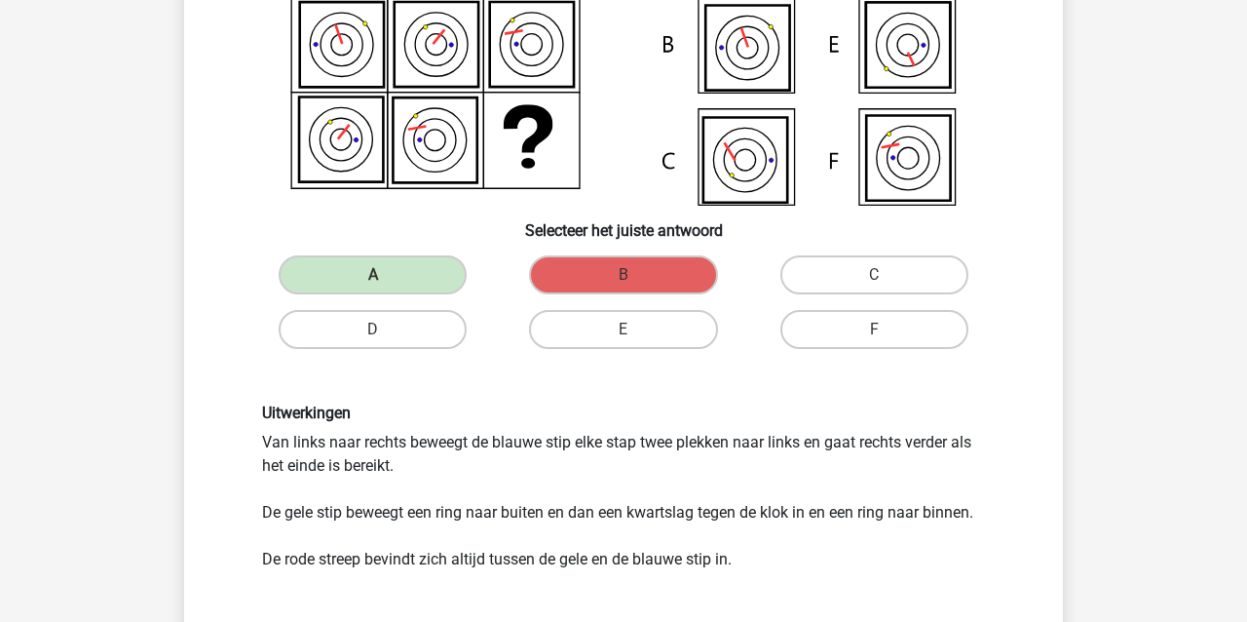
scroll to position [351, 0]
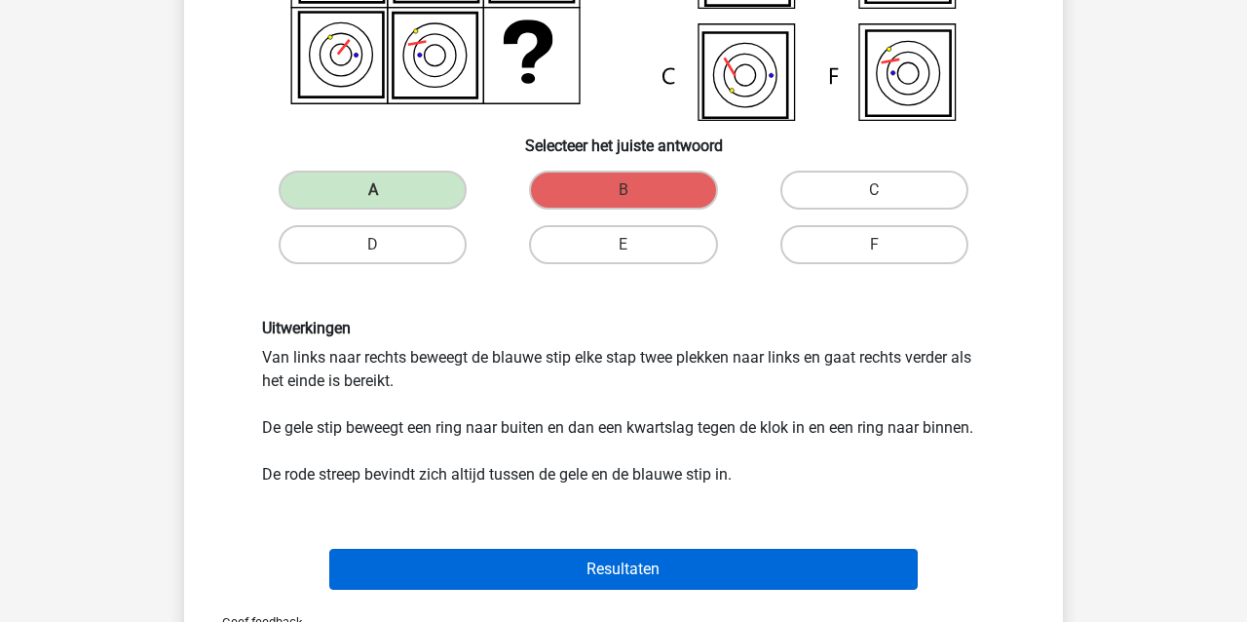
click at [480, 566] on button "Resultaten" at bounding box center [623, 569] width 589 height 41
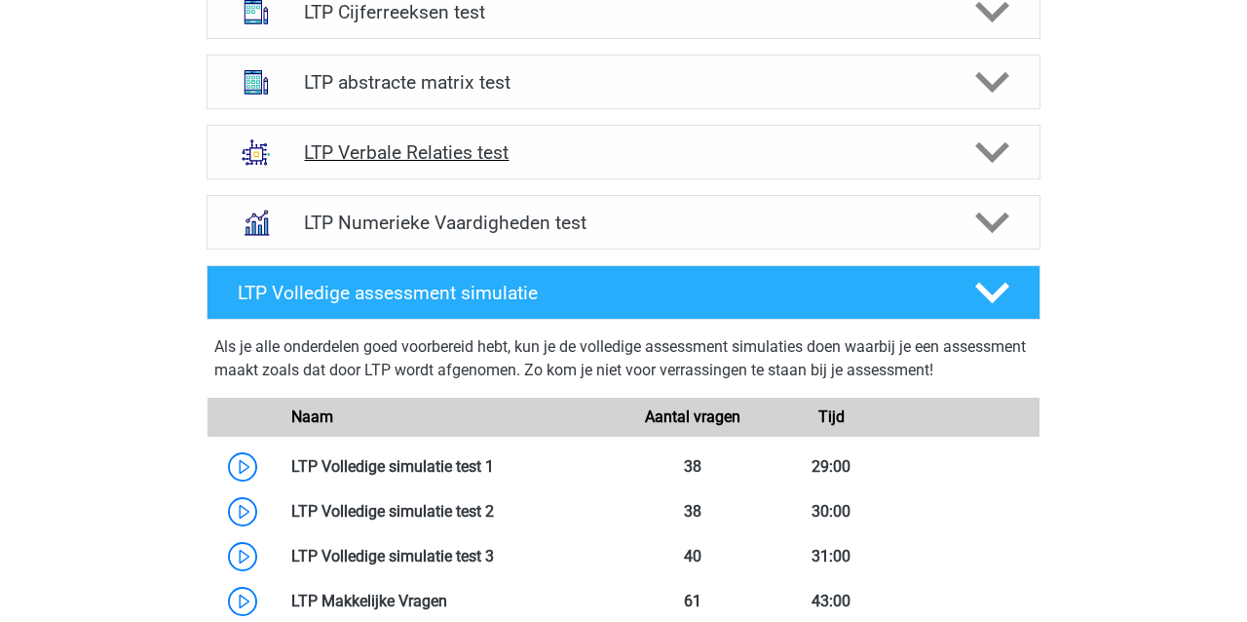
scroll to position [853, 0]
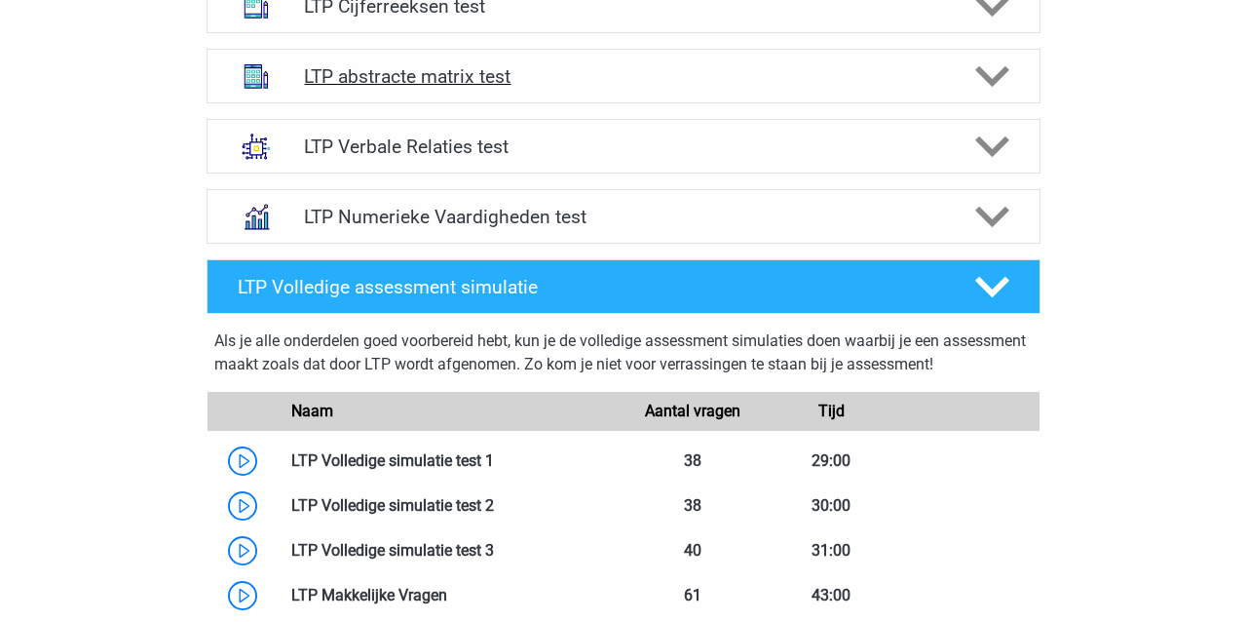
click at [368, 76] on h4 "LTP abstracte matrix test" at bounding box center [623, 76] width 638 height 22
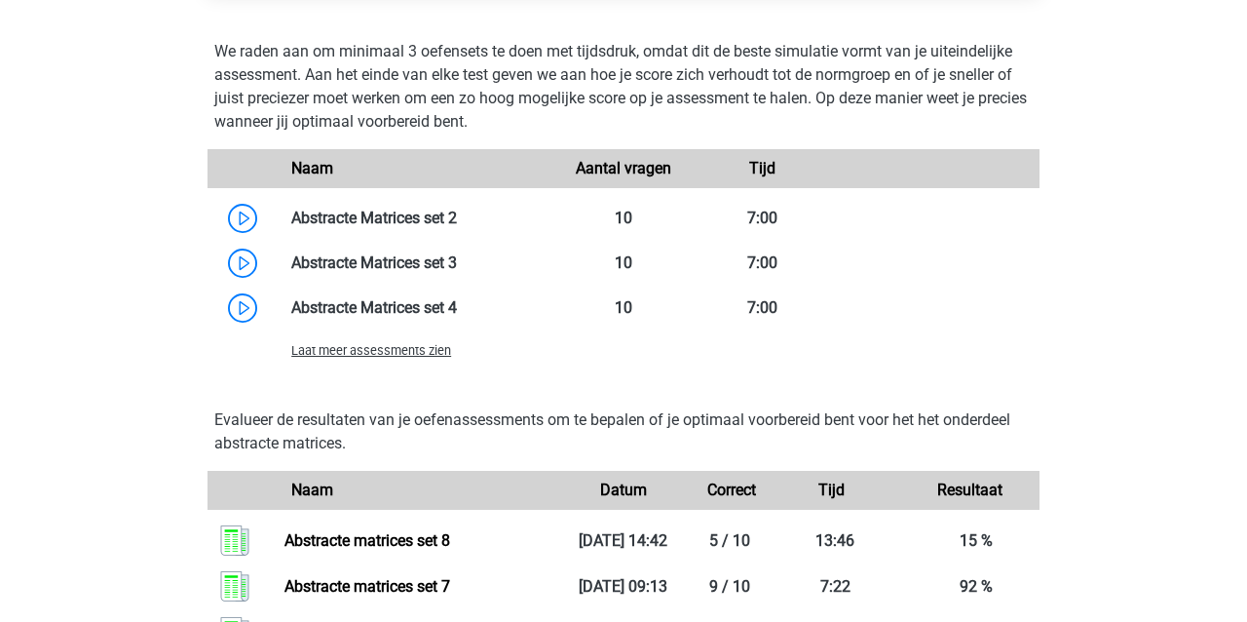
scroll to position [1604, 0]
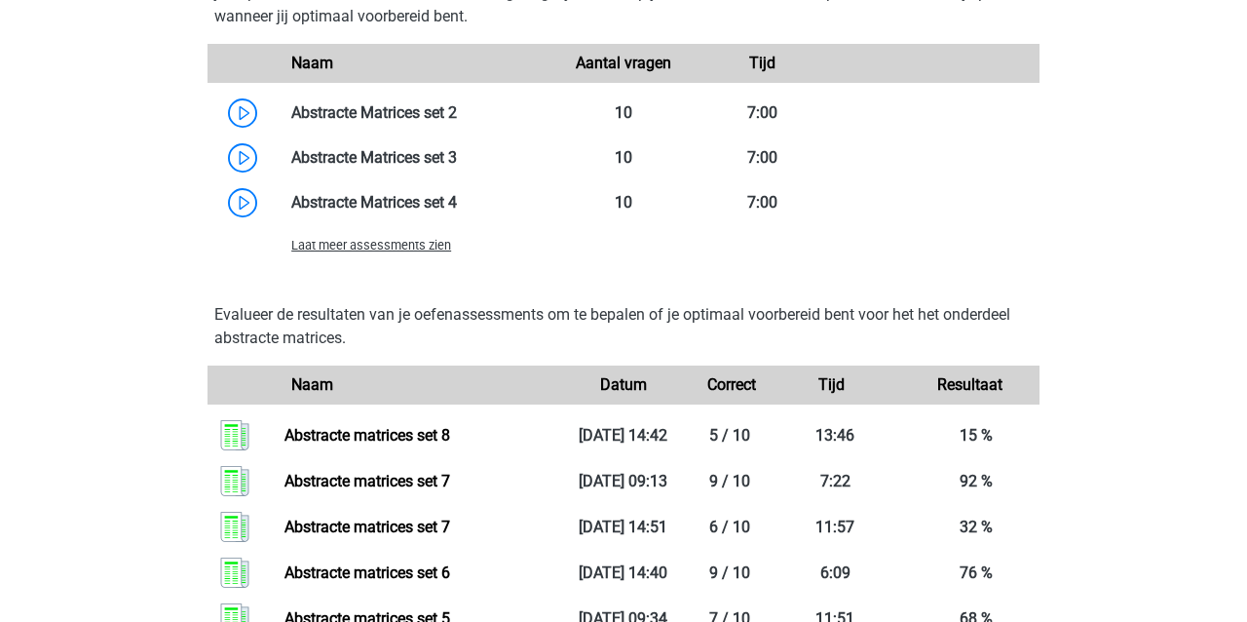
click at [369, 254] on div "Laat meer assessments zien" at bounding box center [416, 244] width 278 height 23
click at [370, 247] on span "Laat meer assessments zien" at bounding box center [371, 245] width 160 height 15
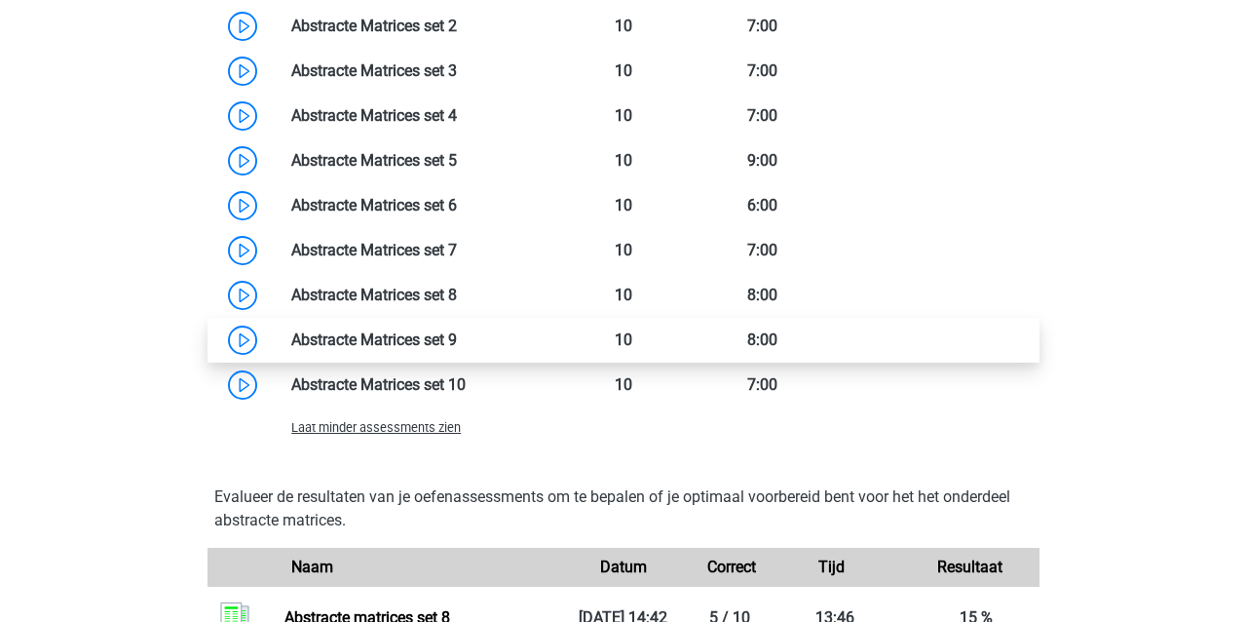
scroll to position [1690, 0]
click at [457, 337] on link at bounding box center [457, 339] width 0 height 19
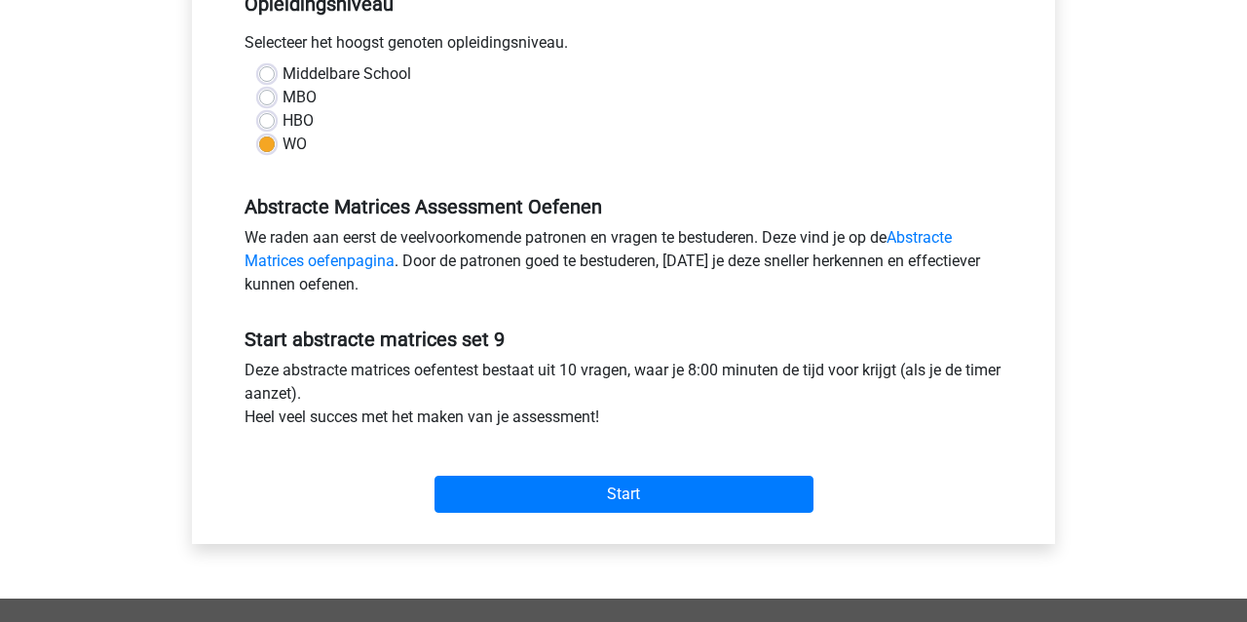
scroll to position [433, 0]
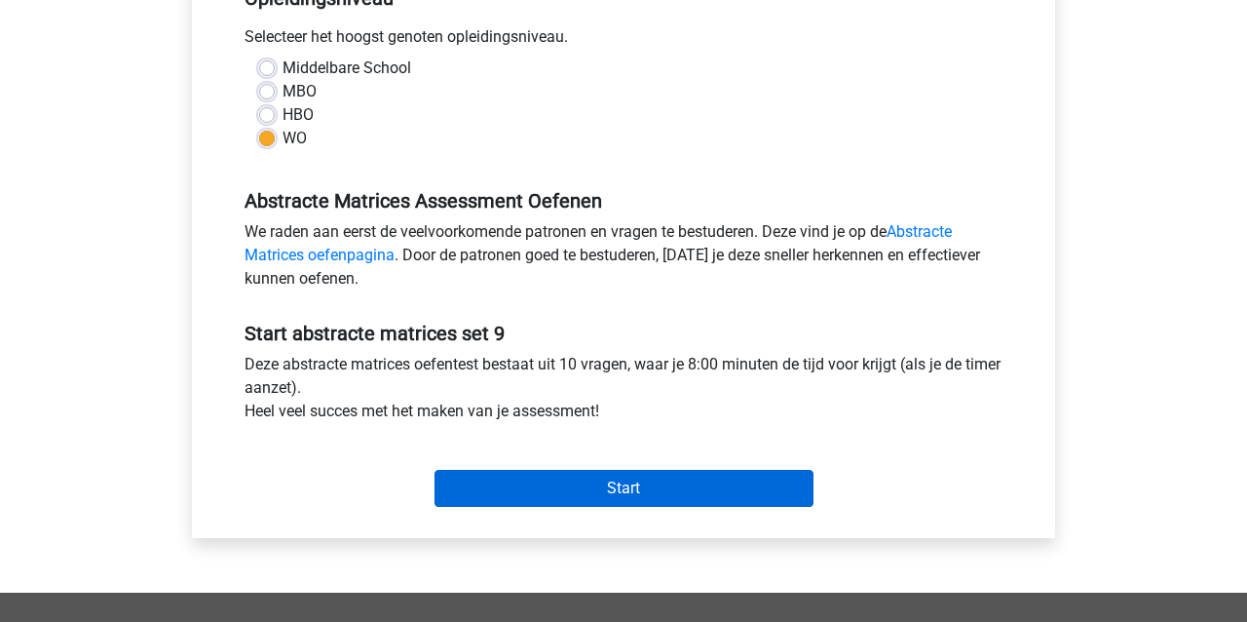
click at [600, 490] on input "Start" at bounding box center [624, 488] width 379 height 37
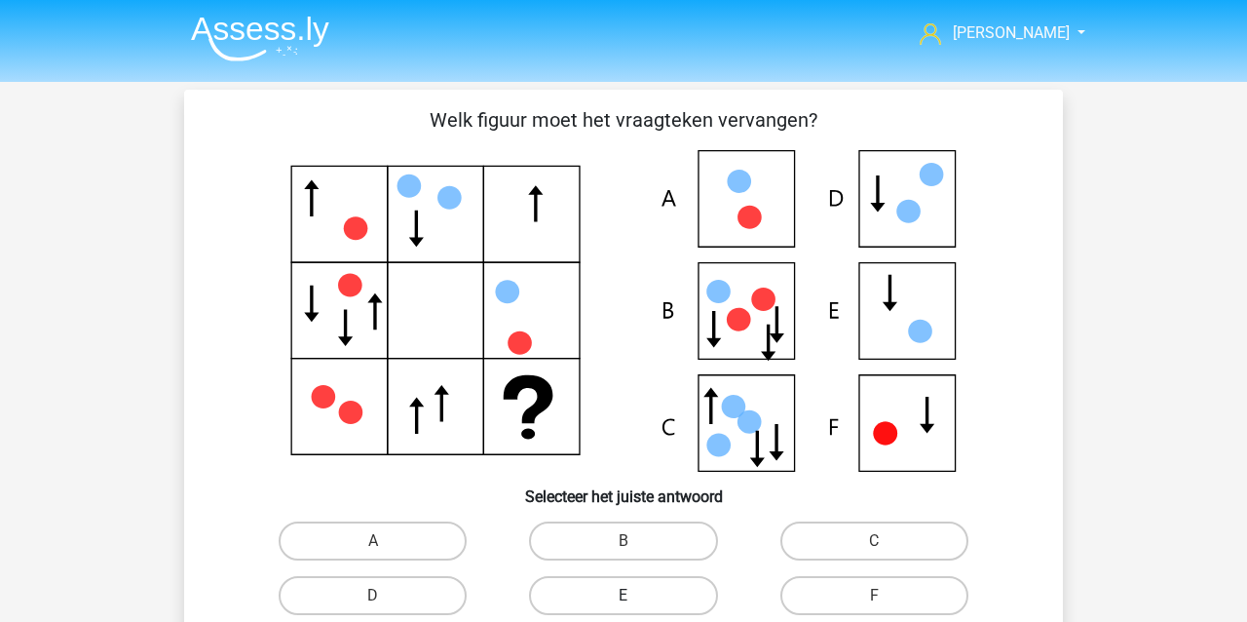
drag, startPoint x: 620, startPoint y: 600, endPoint x: 620, endPoint y: 588, distance: 11.7
click at [620, 598] on label "E" at bounding box center [623, 595] width 188 height 39
click at [624, 598] on input "E" at bounding box center [630, 601] width 13 height 13
radio input "true"
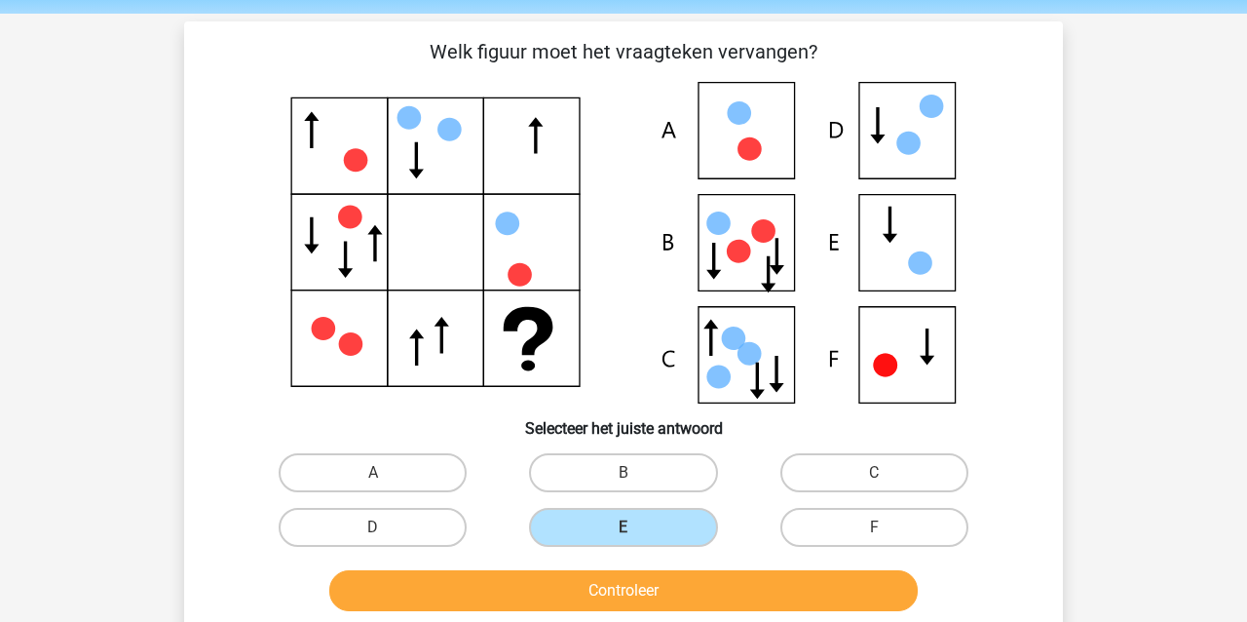
scroll to position [70, 0]
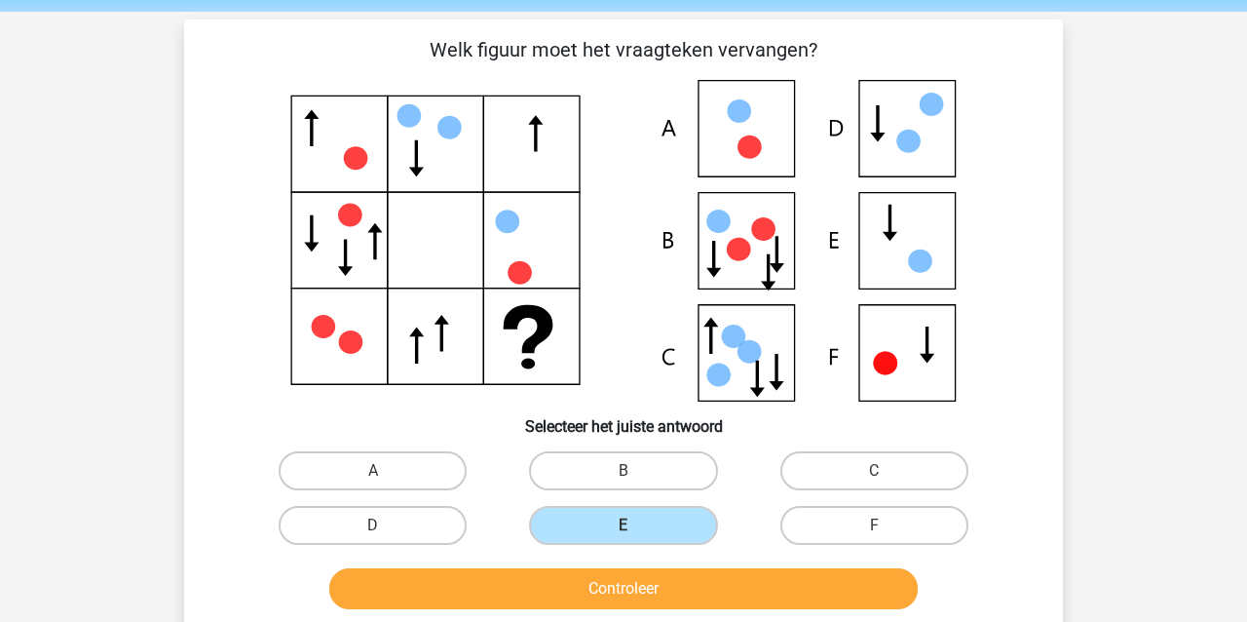
click at [554, 579] on button "Controleer" at bounding box center [623, 588] width 589 height 41
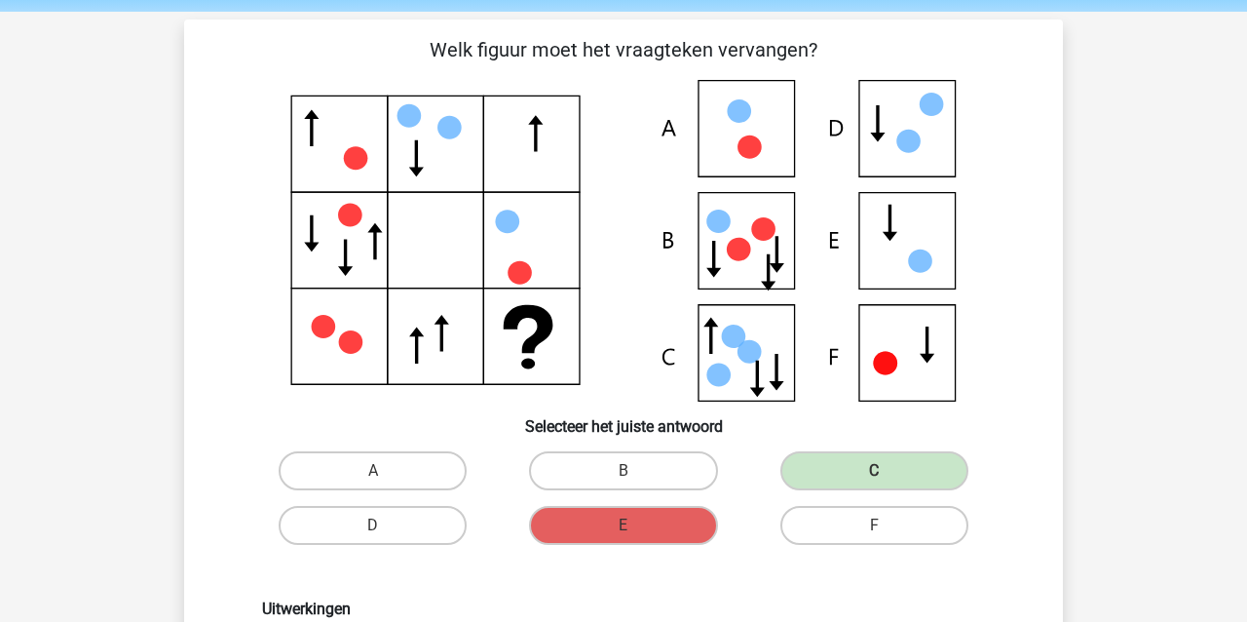
scroll to position [71, 0]
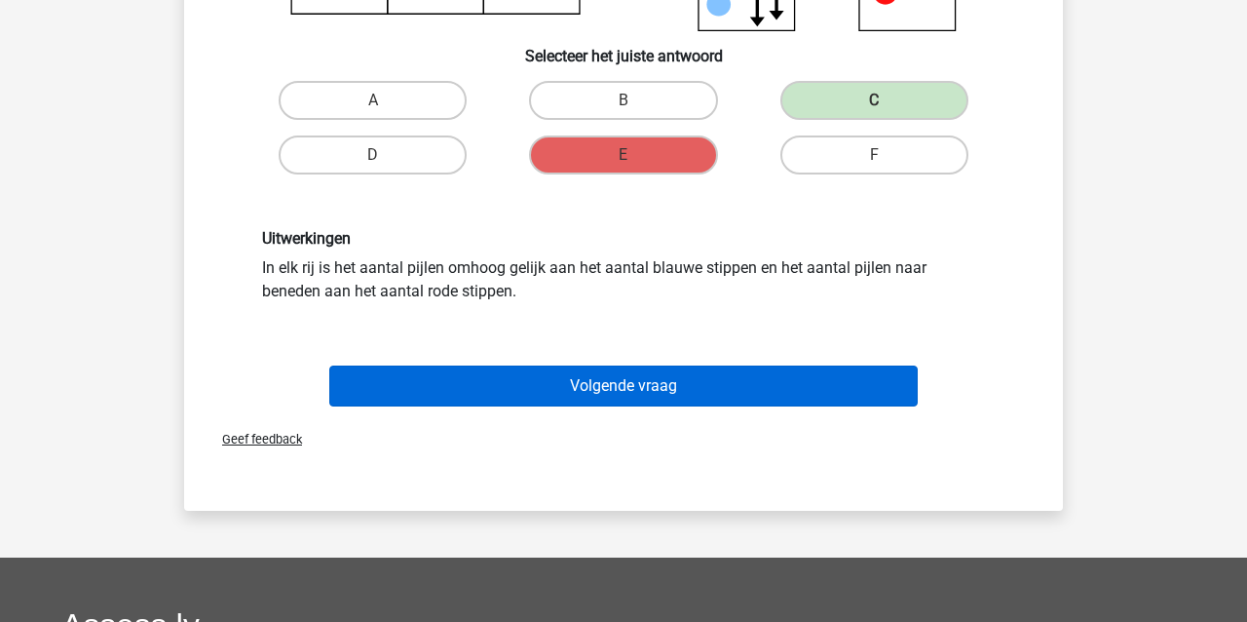
click at [562, 388] on button "Volgende vraag" at bounding box center [623, 385] width 589 height 41
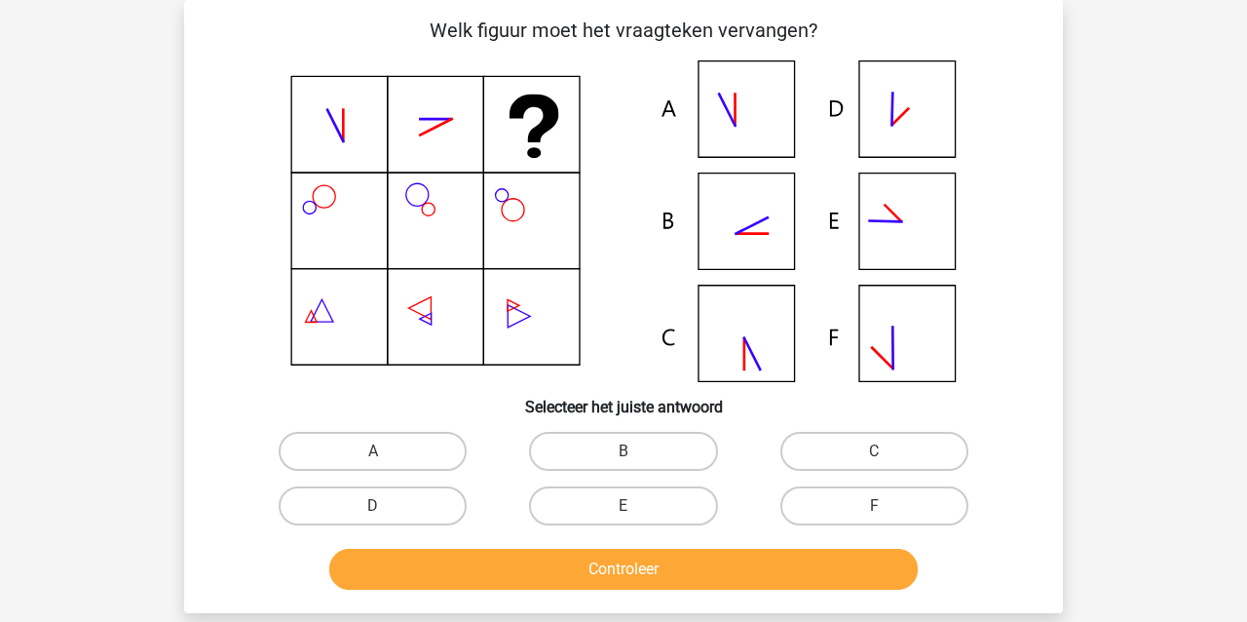
scroll to position [90, 0]
click at [621, 453] on label "B" at bounding box center [623, 451] width 188 height 39
click at [624, 453] on input "B" at bounding box center [630, 457] width 13 height 13
radio input "true"
click at [664, 507] on label "E" at bounding box center [623, 505] width 188 height 39
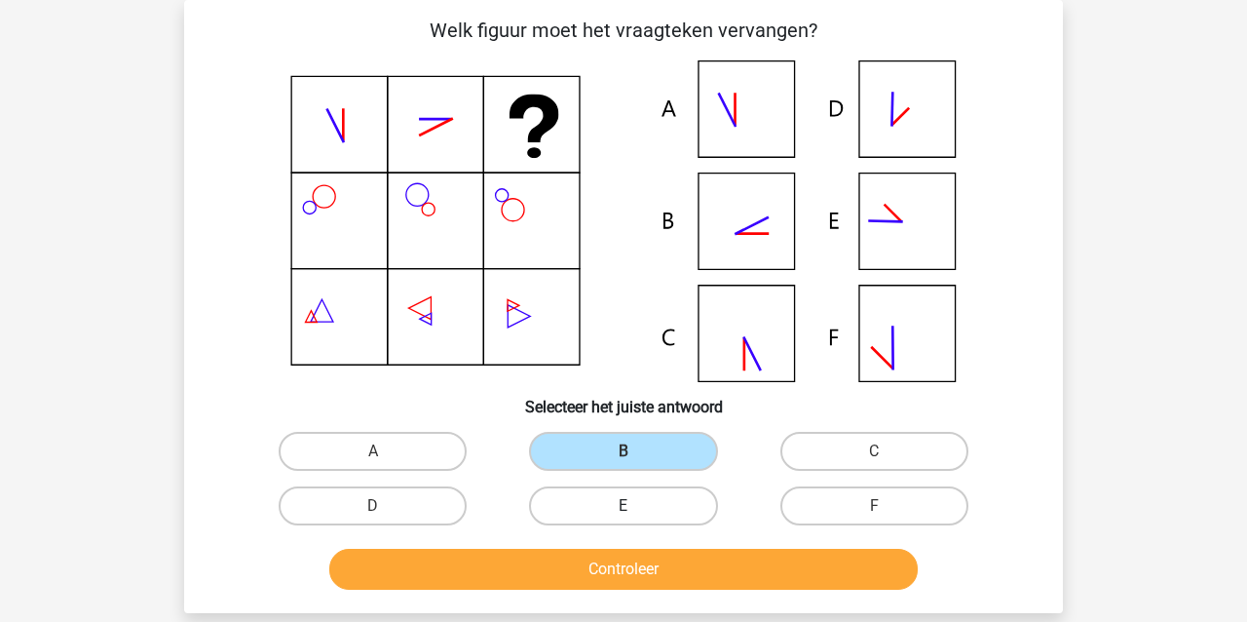
click at [636, 507] on input "E" at bounding box center [630, 512] width 13 height 13
radio input "true"
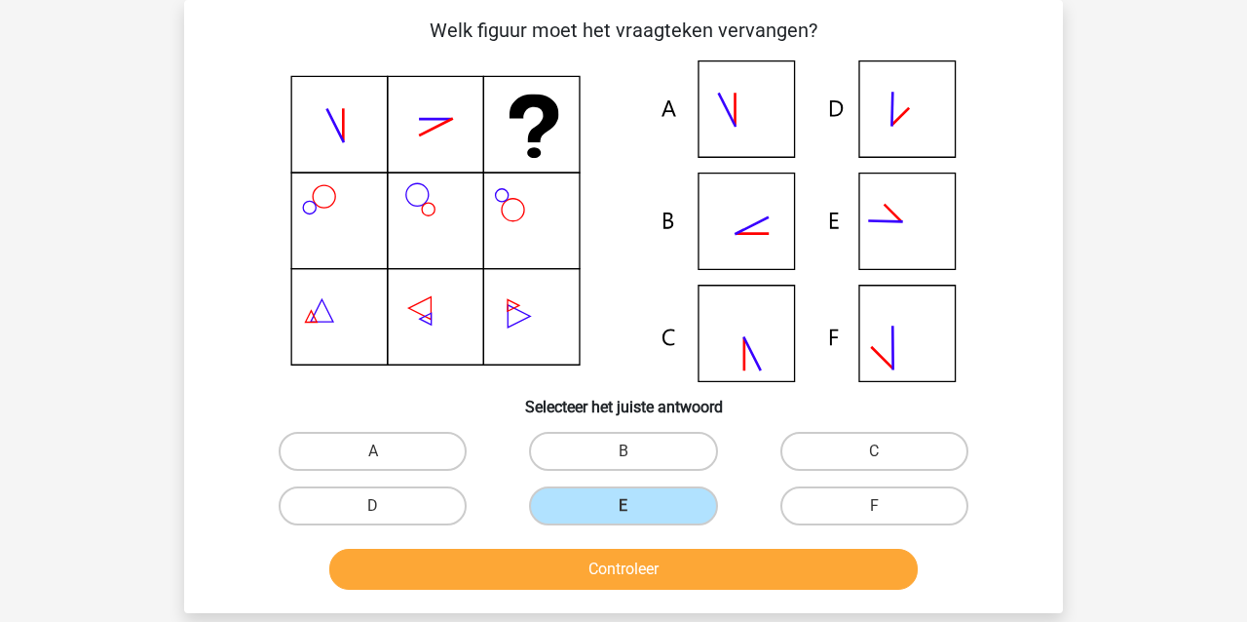
click at [709, 571] on button "Controleer" at bounding box center [623, 569] width 589 height 41
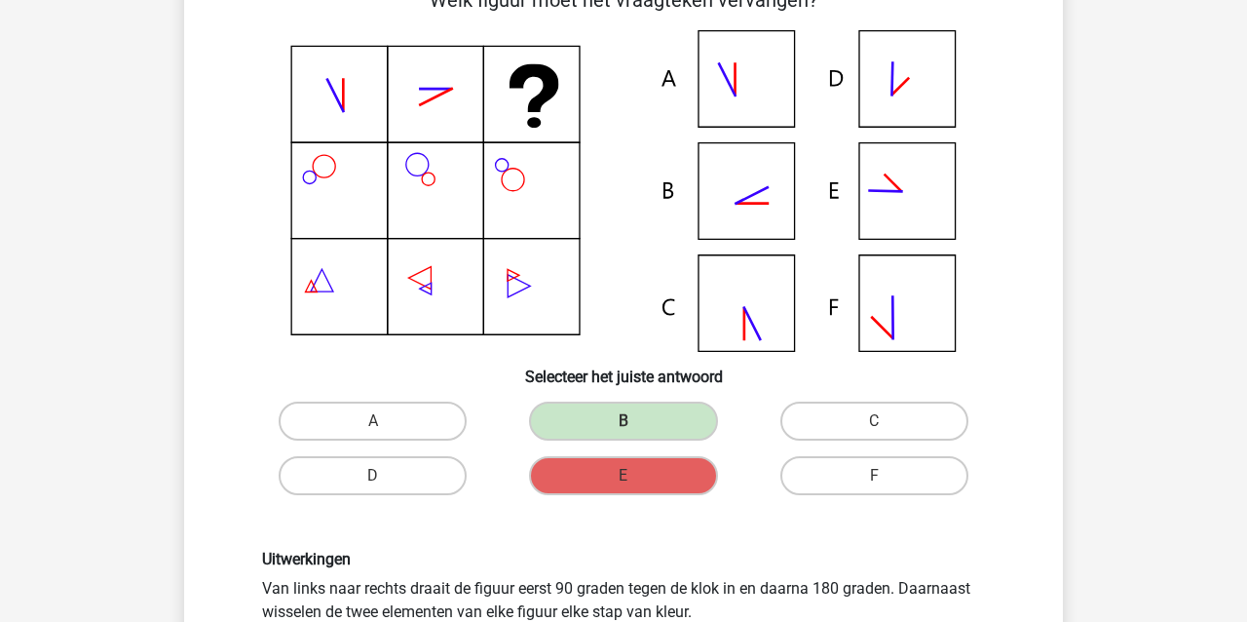
scroll to position [120, 0]
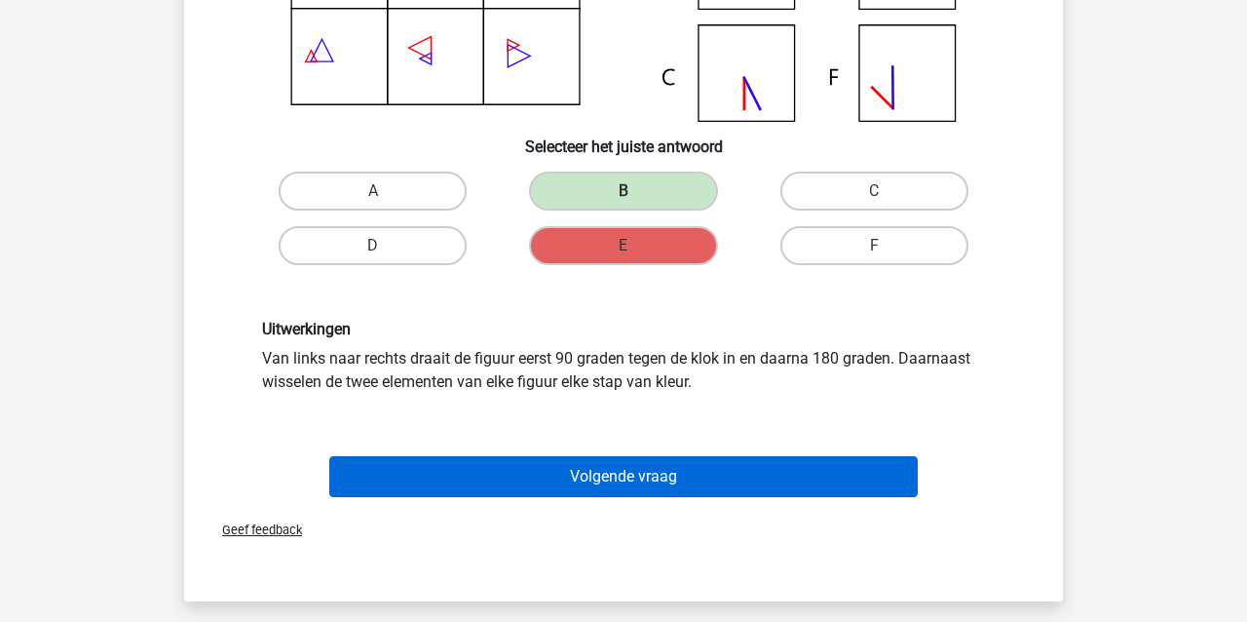
click at [625, 469] on button "Volgende vraag" at bounding box center [623, 476] width 589 height 41
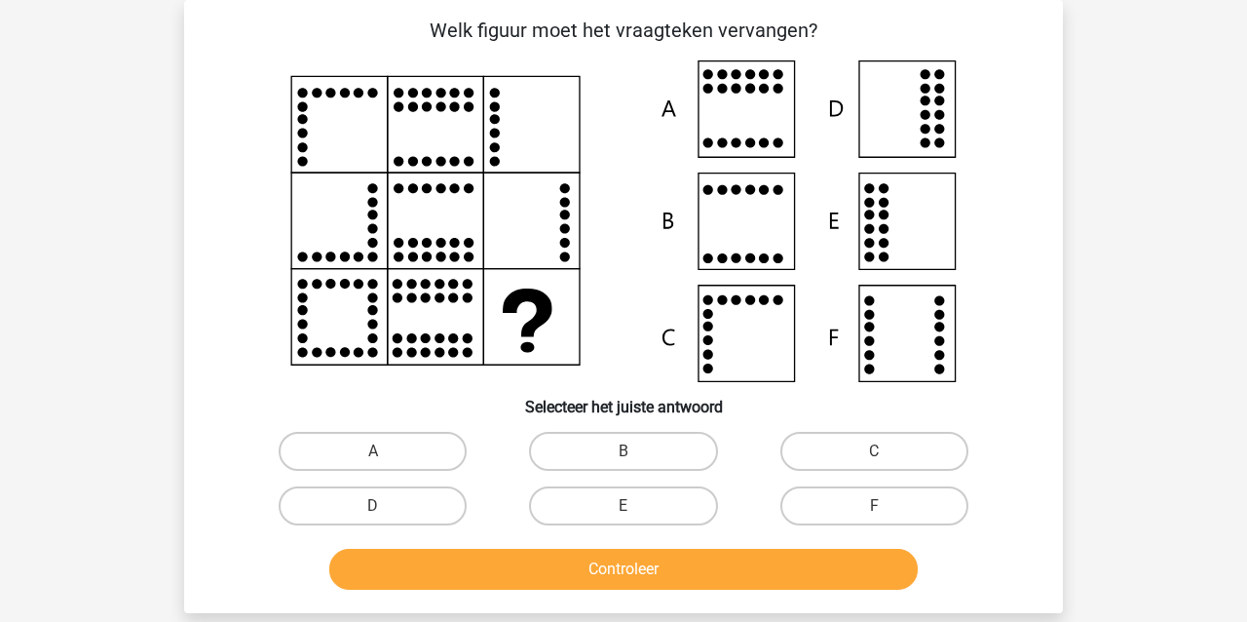
scroll to position [89, 0]
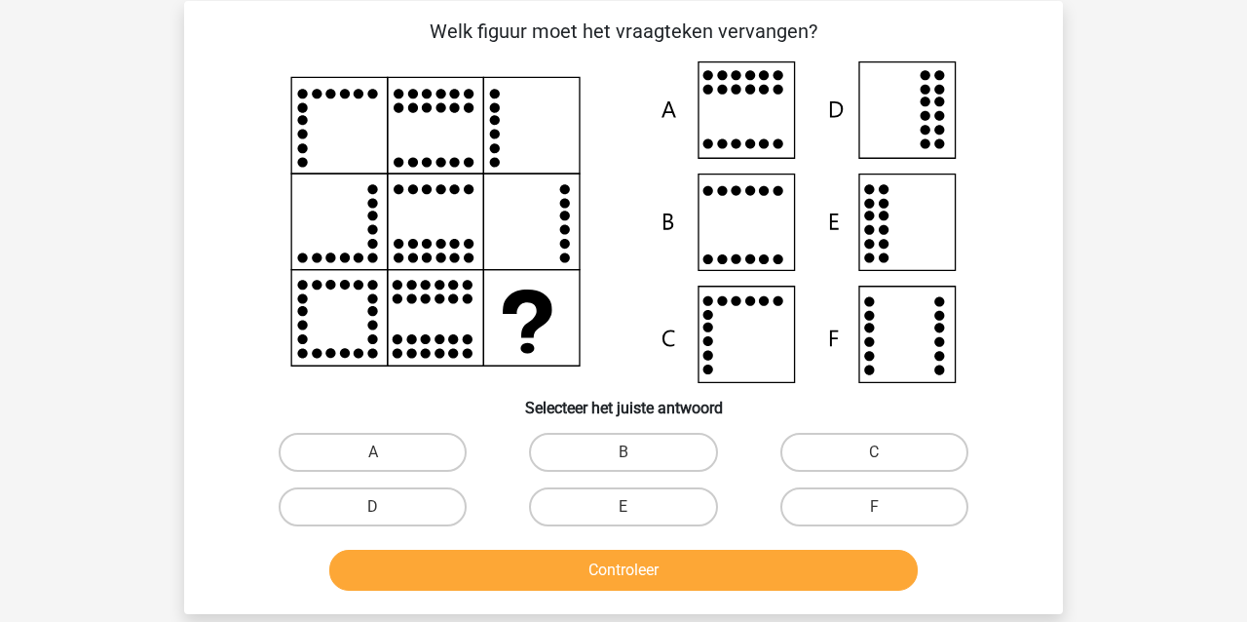
drag, startPoint x: 839, startPoint y: 505, endPoint x: 817, endPoint y: 537, distance: 38.6
click at [839, 506] on label "F" at bounding box center [874, 506] width 188 height 39
click at [874, 507] on input "F" at bounding box center [880, 513] width 13 height 13
radio input "true"
click at [800, 570] on button "Controleer" at bounding box center [623, 570] width 589 height 41
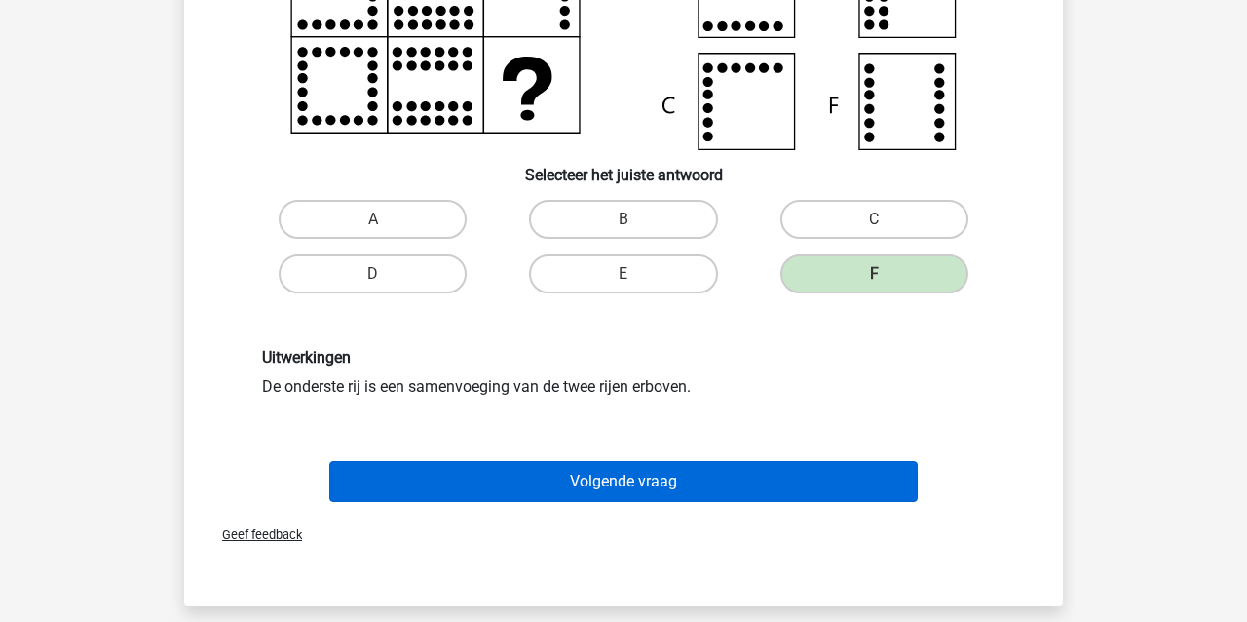
click at [429, 486] on button "Volgende vraag" at bounding box center [623, 481] width 589 height 41
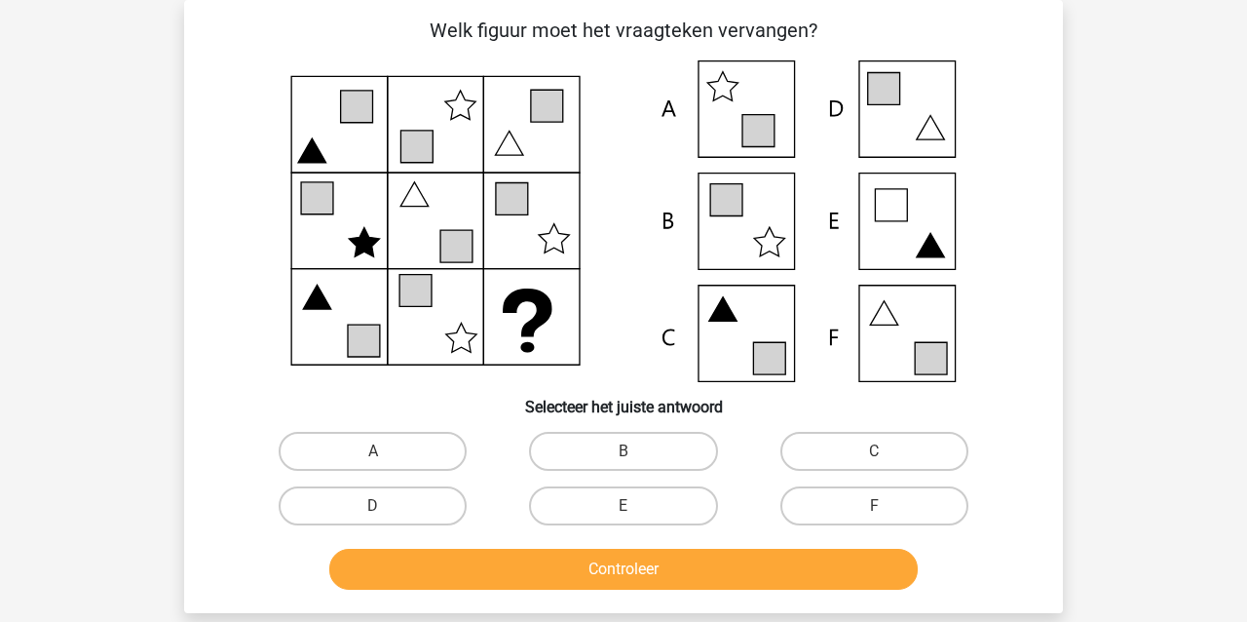
scroll to position [97, 0]
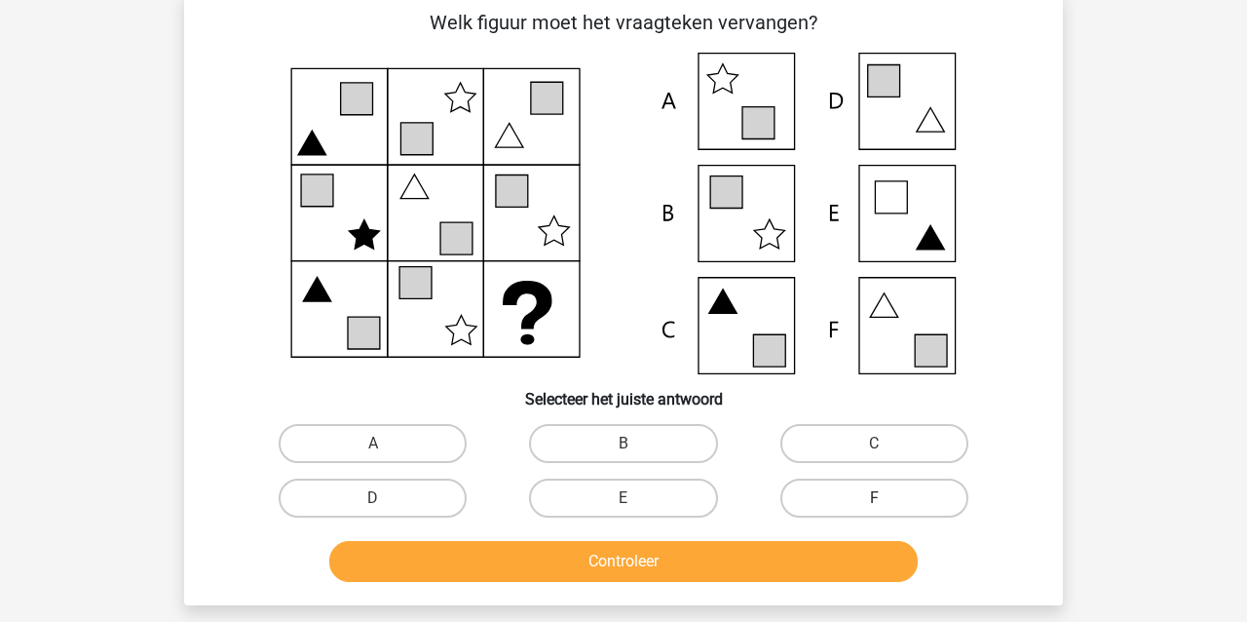
drag, startPoint x: 876, startPoint y: 498, endPoint x: 855, endPoint y: 515, distance: 26.9
click at [876, 499] on input "F" at bounding box center [880, 504] width 13 height 13
radio input "true"
click at [808, 562] on button "Controleer" at bounding box center [623, 561] width 589 height 41
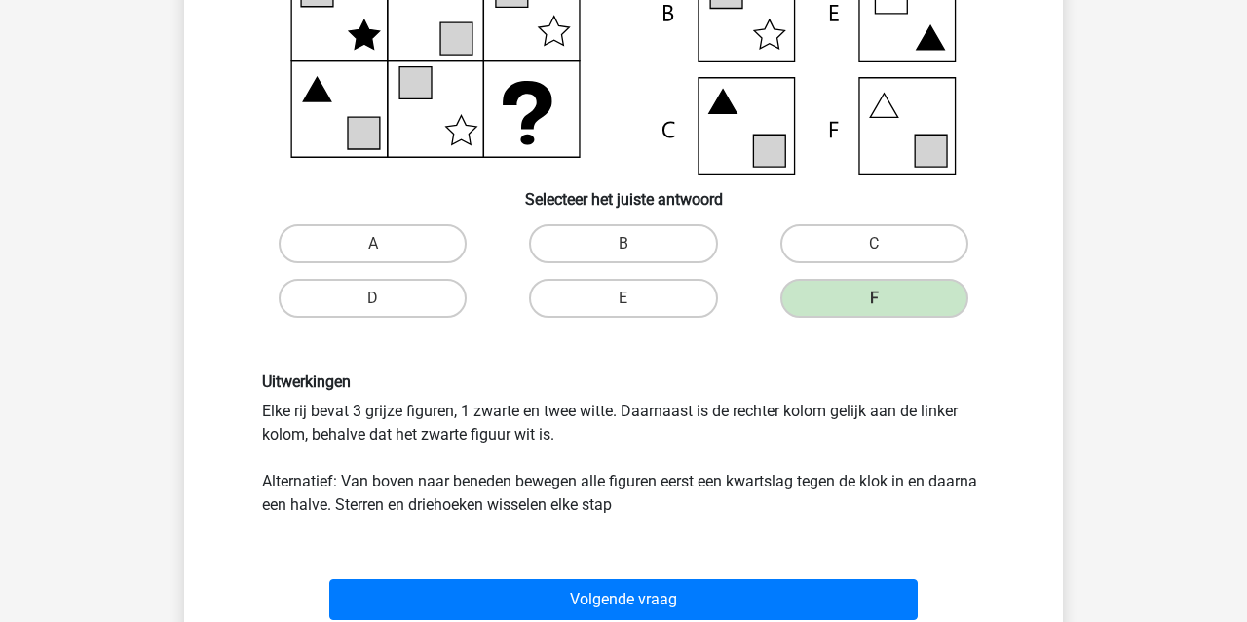
scroll to position [310, 0]
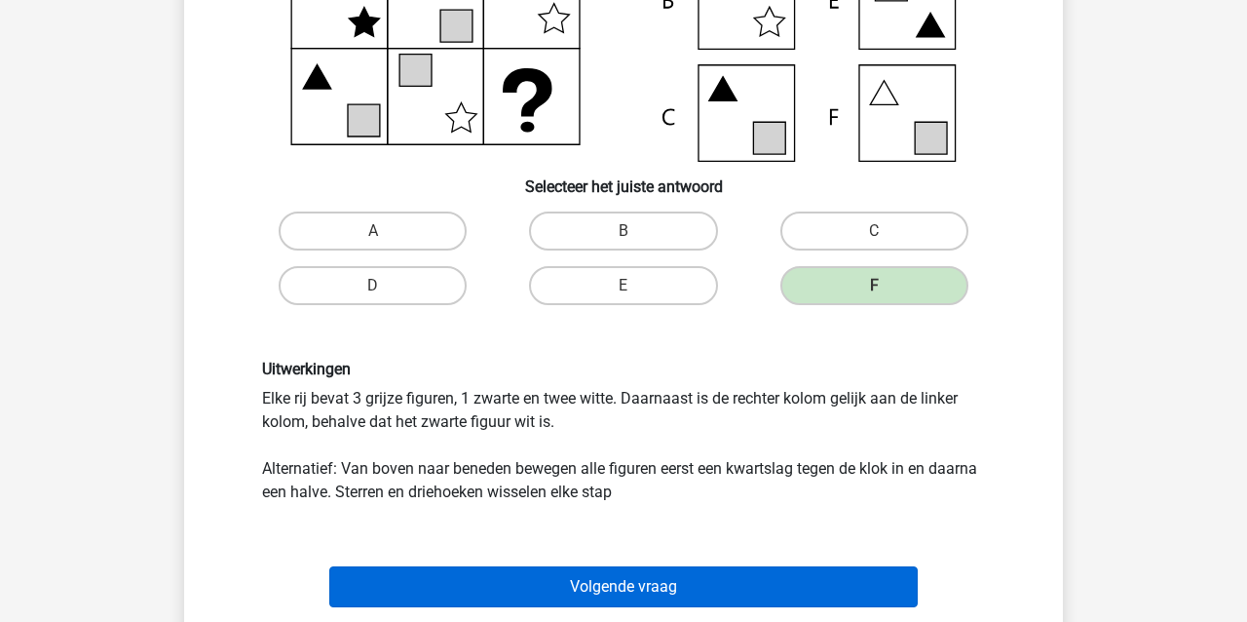
drag, startPoint x: 702, startPoint y: 589, endPoint x: 700, endPoint y: 580, distance: 9.9
click at [702, 588] on button "Volgende vraag" at bounding box center [623, 586] width 589 height 41
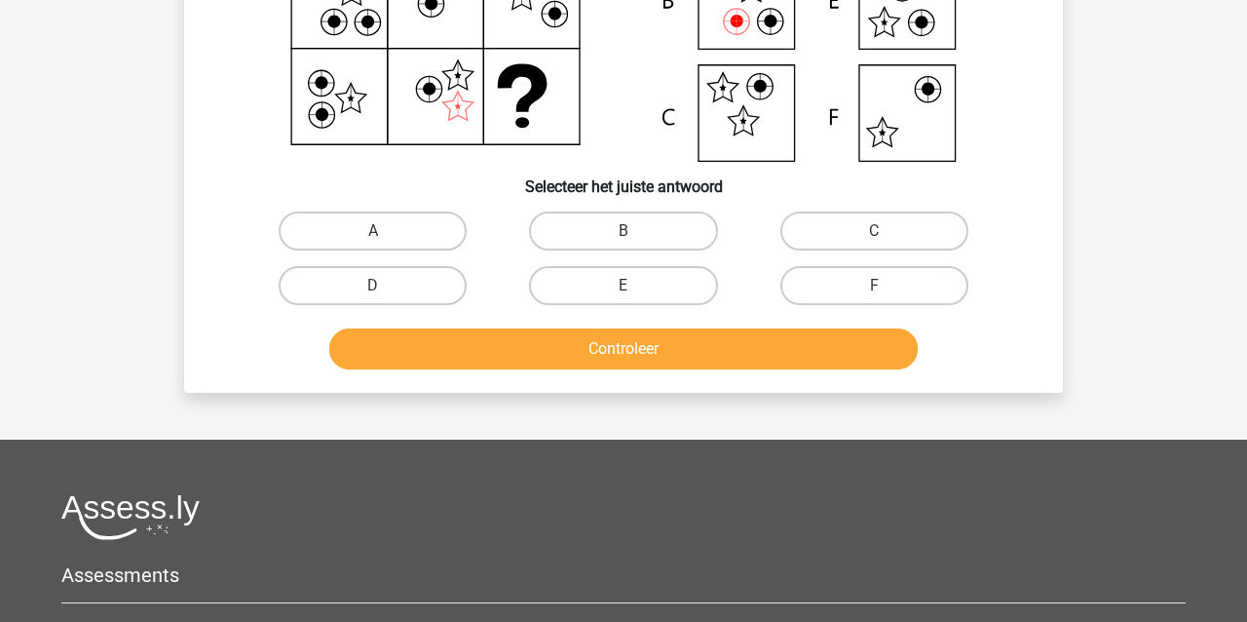
scroll to position [90, 0]
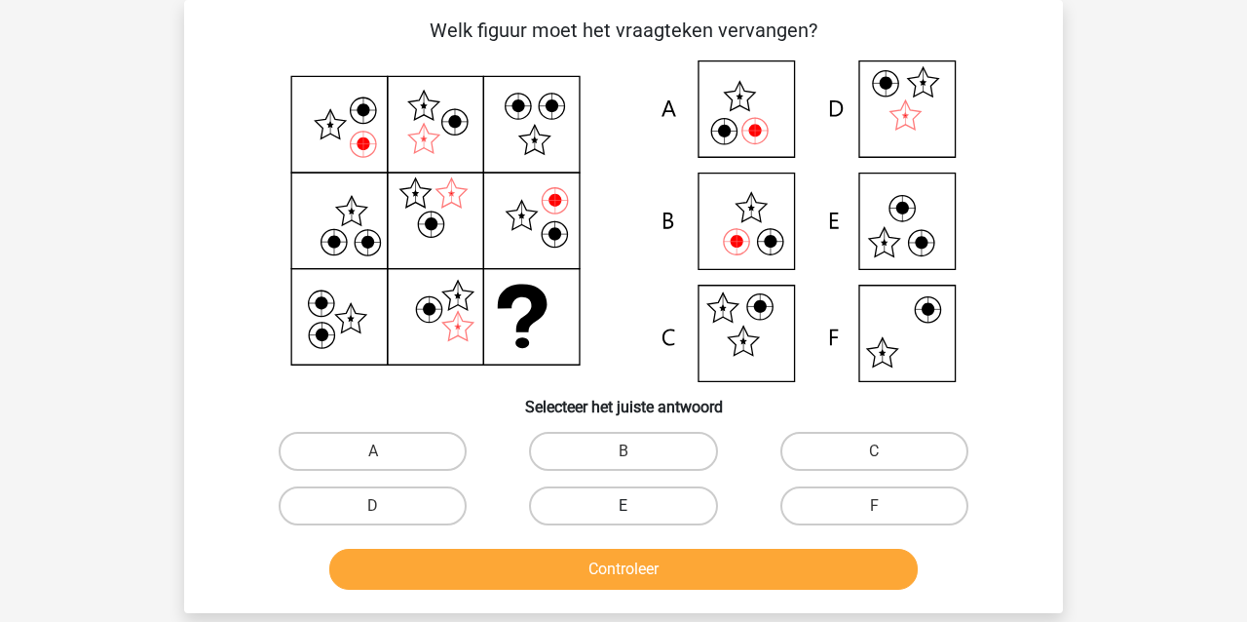
drag, startPoint x: 605, startPoint y: 452, endPoint x: 575, endPoint y: 500, distance: 56.5
click at [604, 454] on label "B" at bounding box center [623, 451] width 188 height 39
click at [624, 454] on input "B" at bounding box center [630, 457] width 13 height 13
radio input "true"
click at [570, 571] on button "Controleer" at bounding box center [623, 569] width 589 height 41
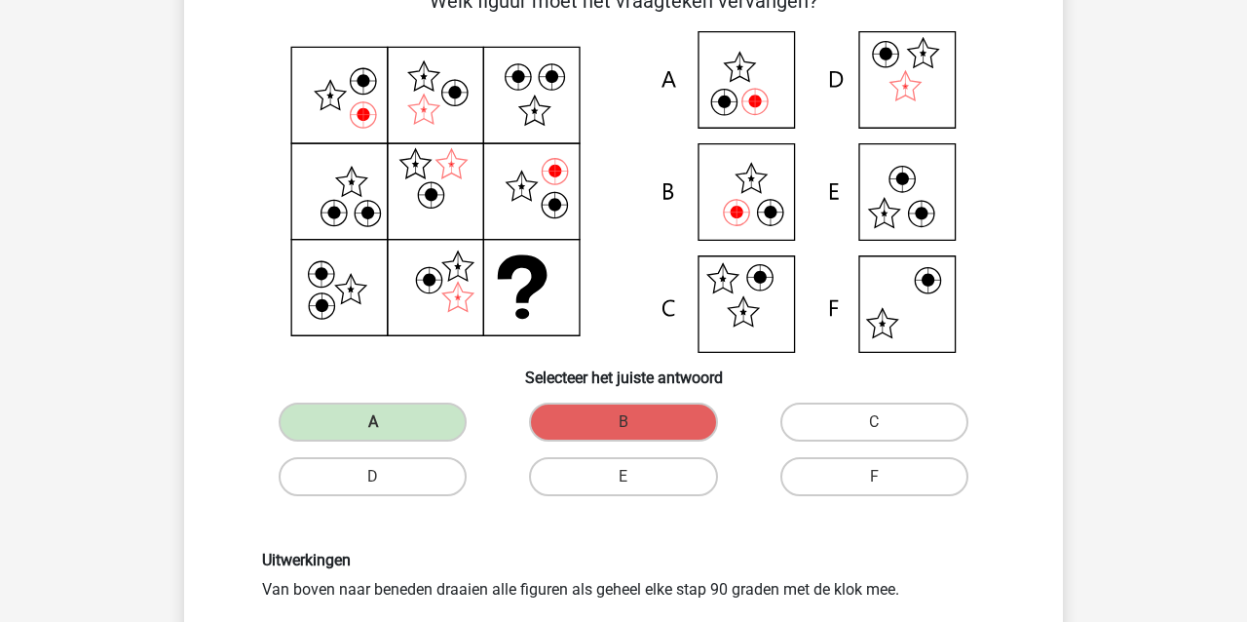
scroll to position [117, 0]
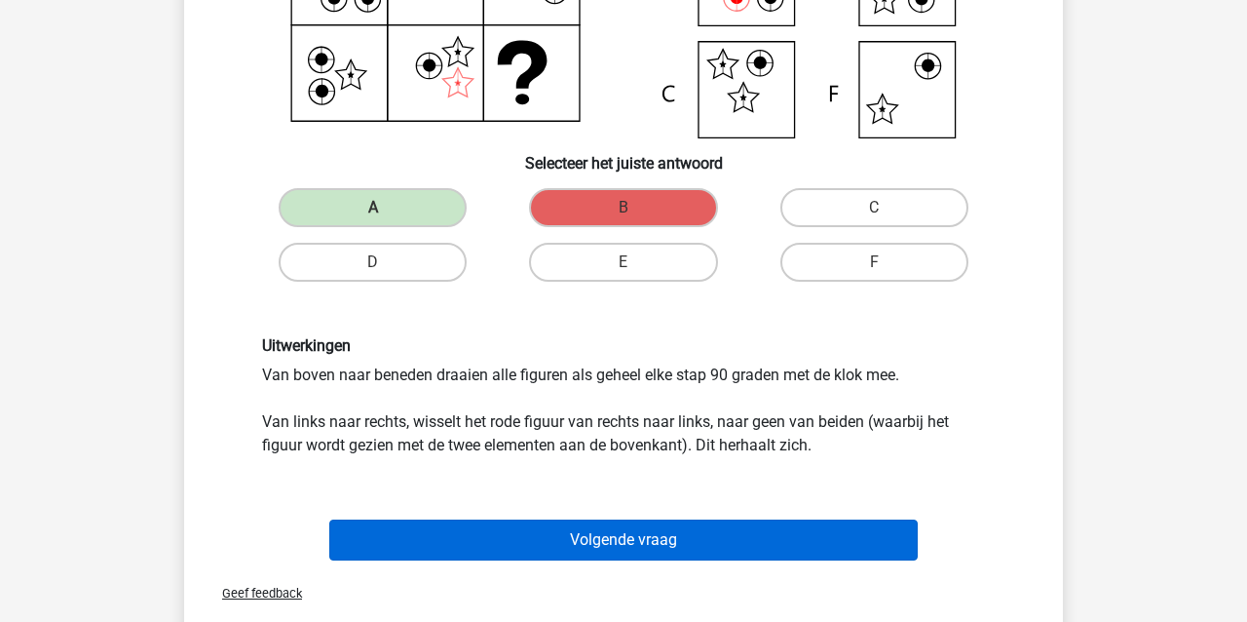
click at [577, 542] on button "Volgende vraag" at bounding box center [623, 539] width 589 height 41
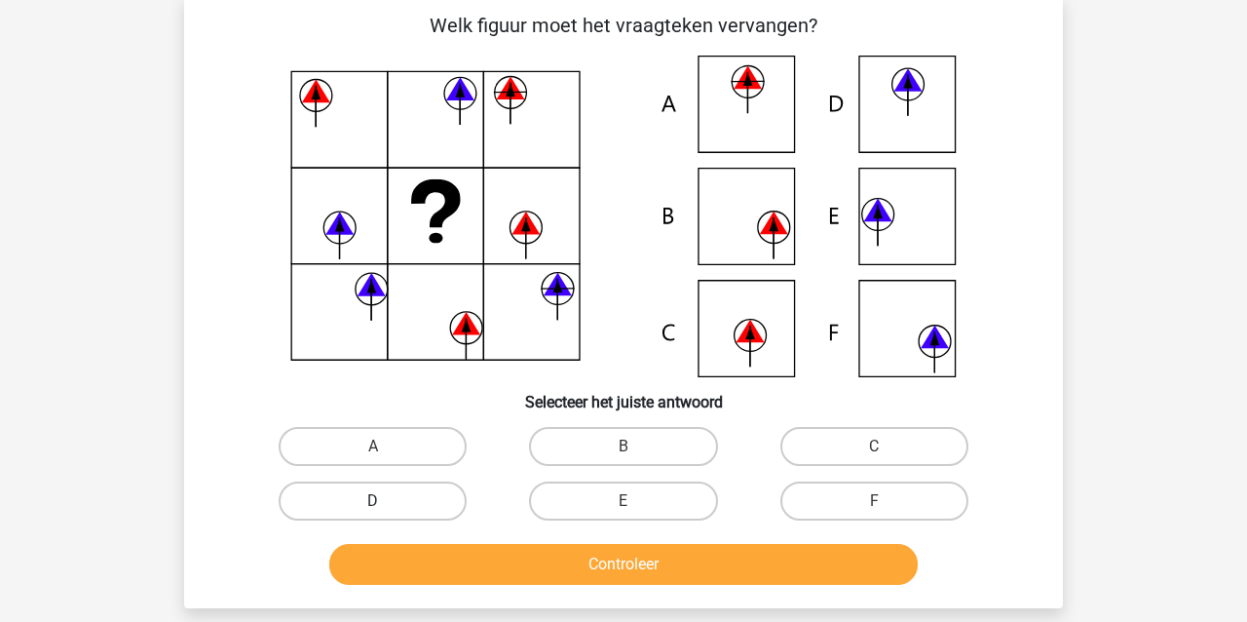
scroll to position [90, 0]
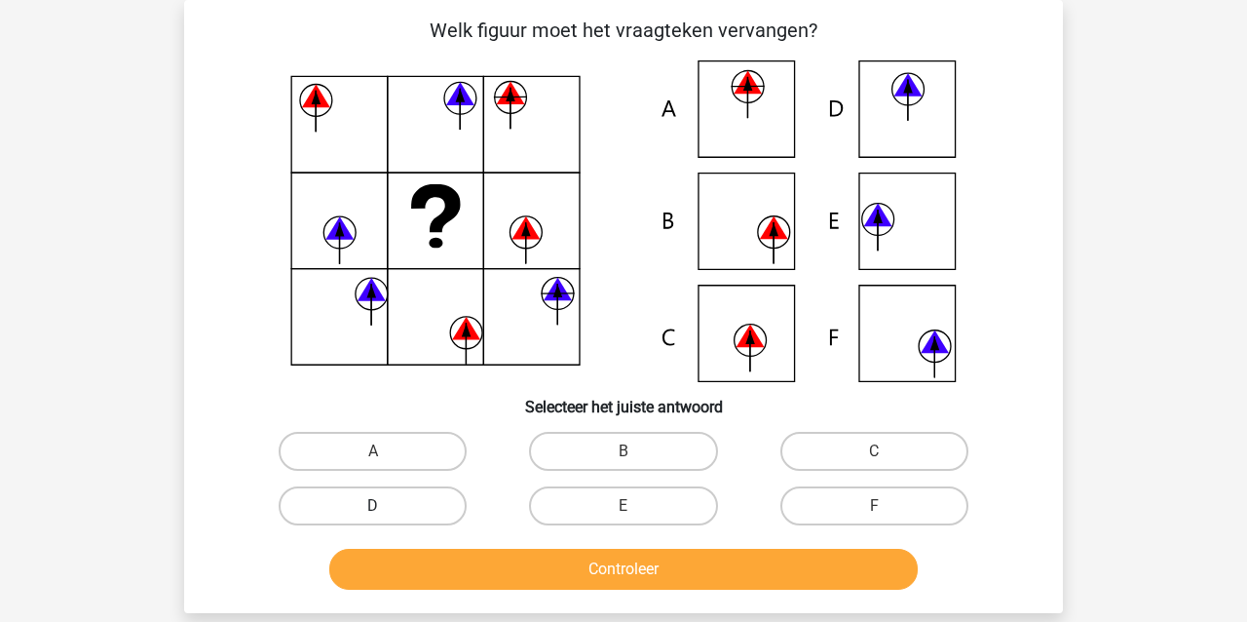
click at [350, 511] on label "D" at bounding box center [373, 505] width 188 height 39
click at [373, 511] on input "D" at bounding box center [379, 512] width 13 height 13
radio input "true"
click at [420, 568] on button "Controleer" at bounding box center [623, 569] width 589 height 41
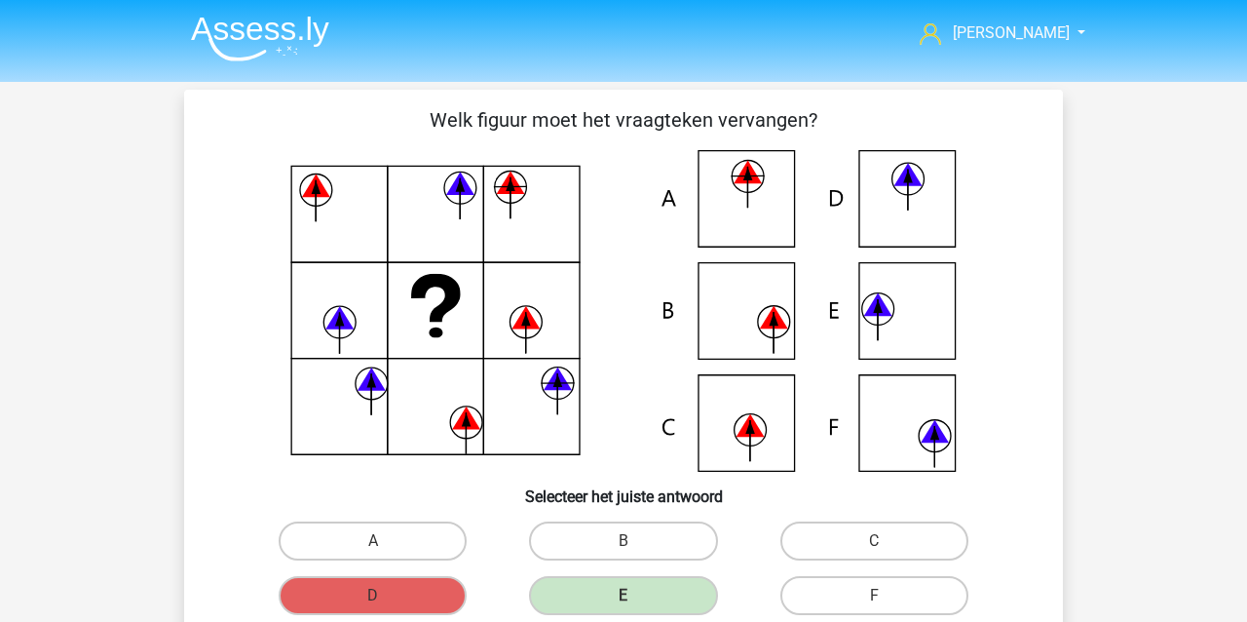
scroll to position [0, 0]
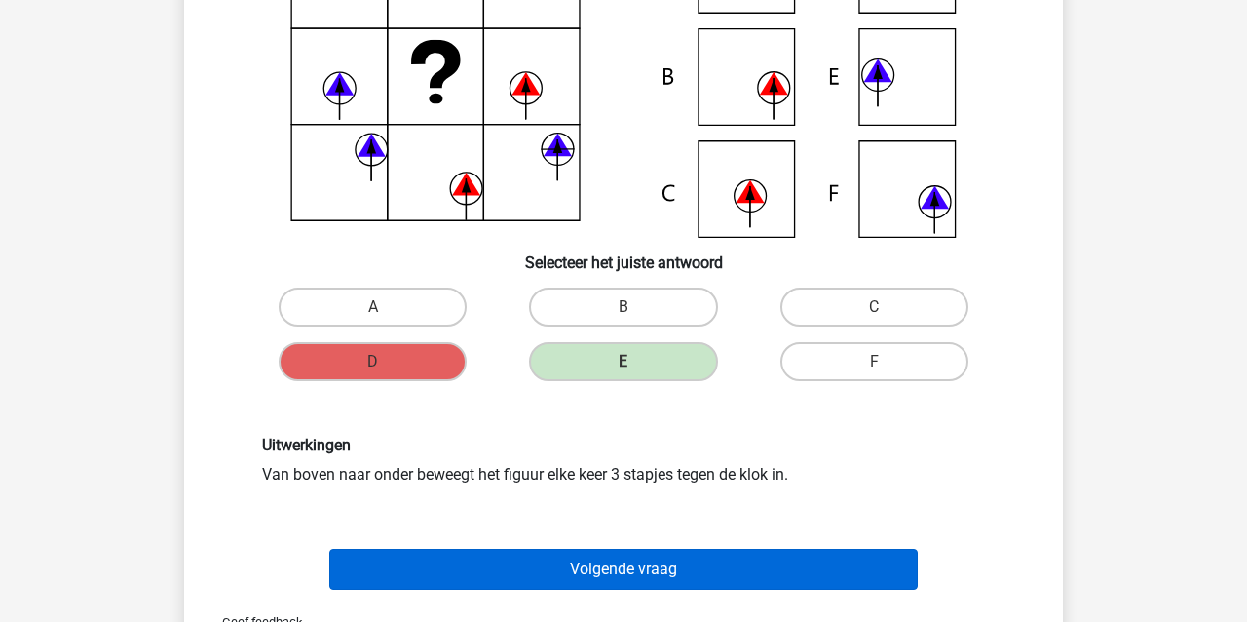
click at [445, 561] on button "Volgende vraag" at bounding box center [623, 569] width 589 height 41
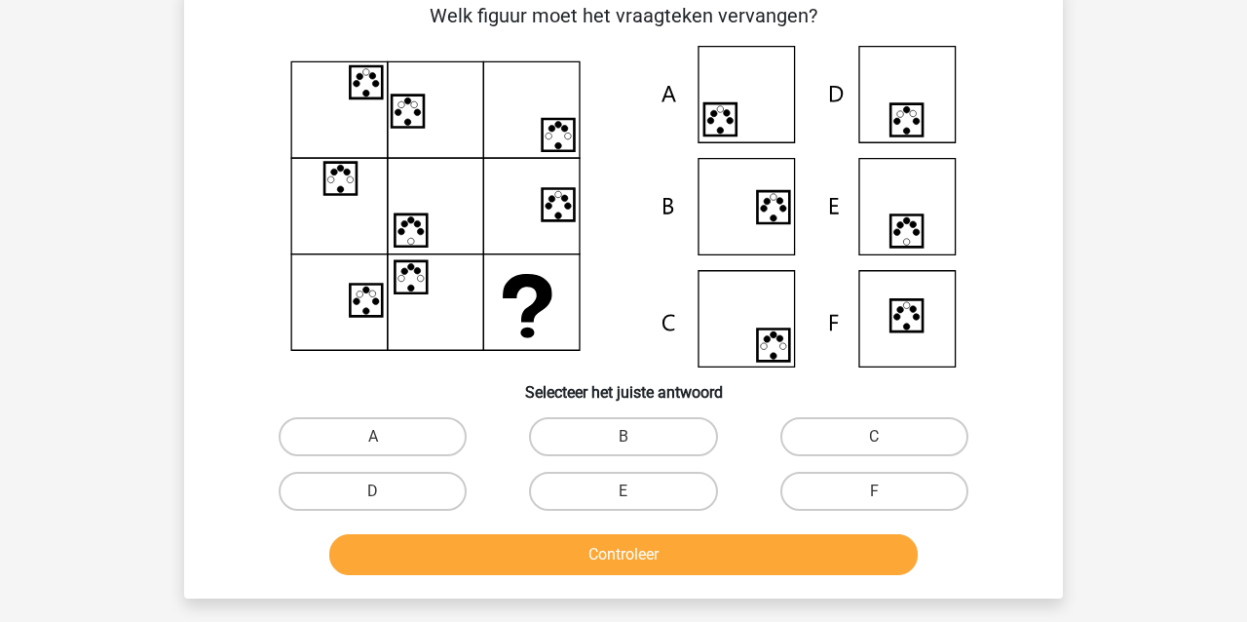
scroll to position [97, 0]
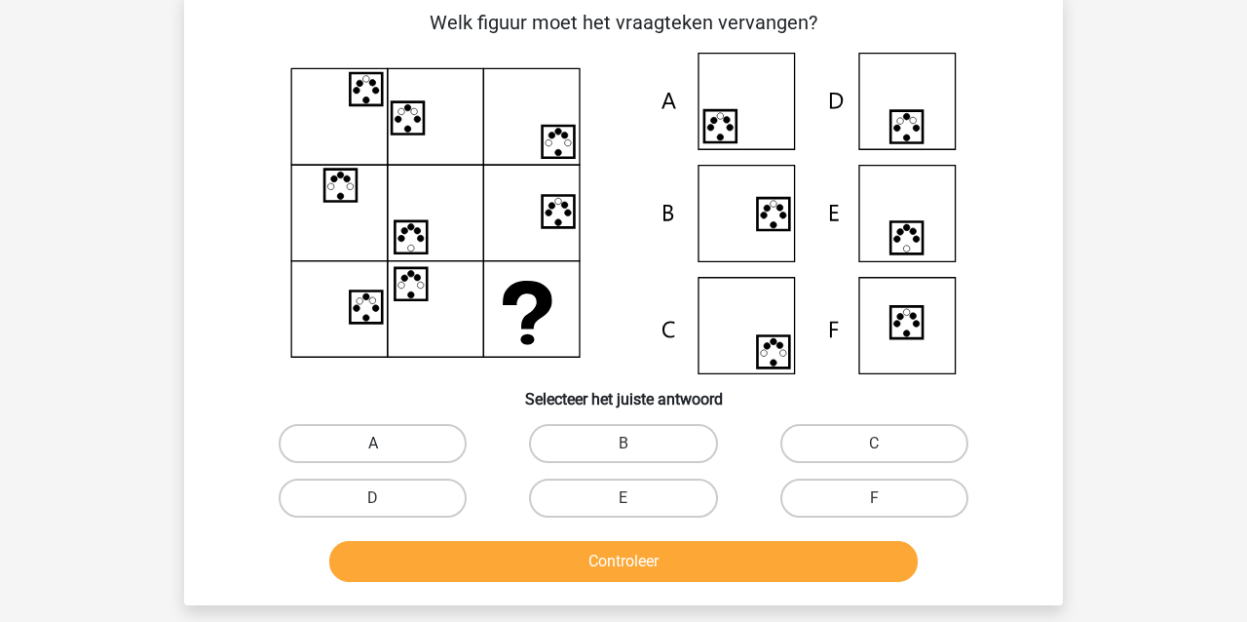
click at [380, 436] on label "A" at bounding box center [373, 443] width 188 height 39
click at [380, 443] on input "A" at bounding box center [379, 449] width 13 height 13
radio input "true"
click at [537, 570] on button "Controleer" at bounding box center [623, 561] width 589 height 41
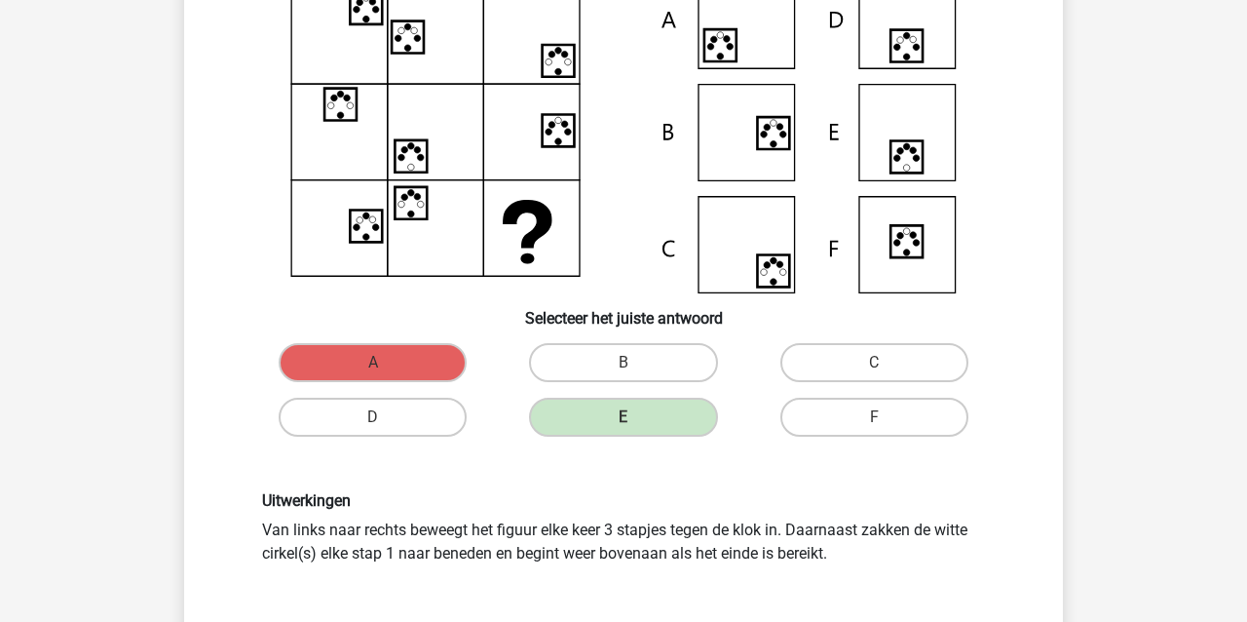
scroll to position [197, 1]
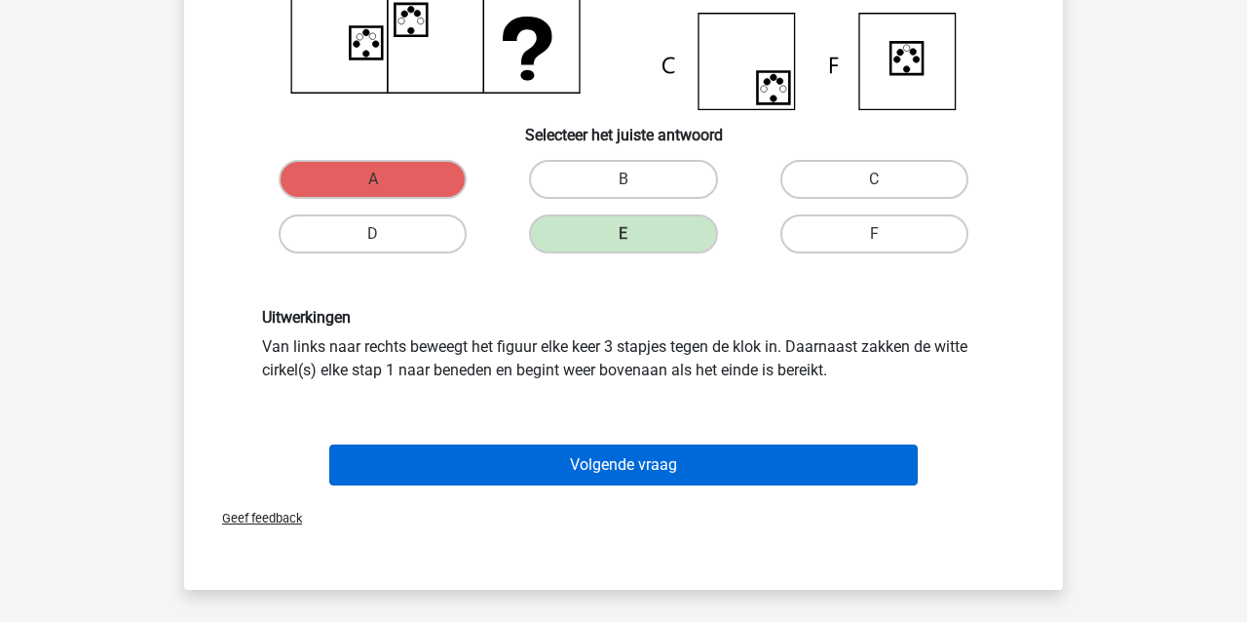
click at [497, 457] on button "Volgende vraag" at bounding box center [623, 464] width 589 height 41
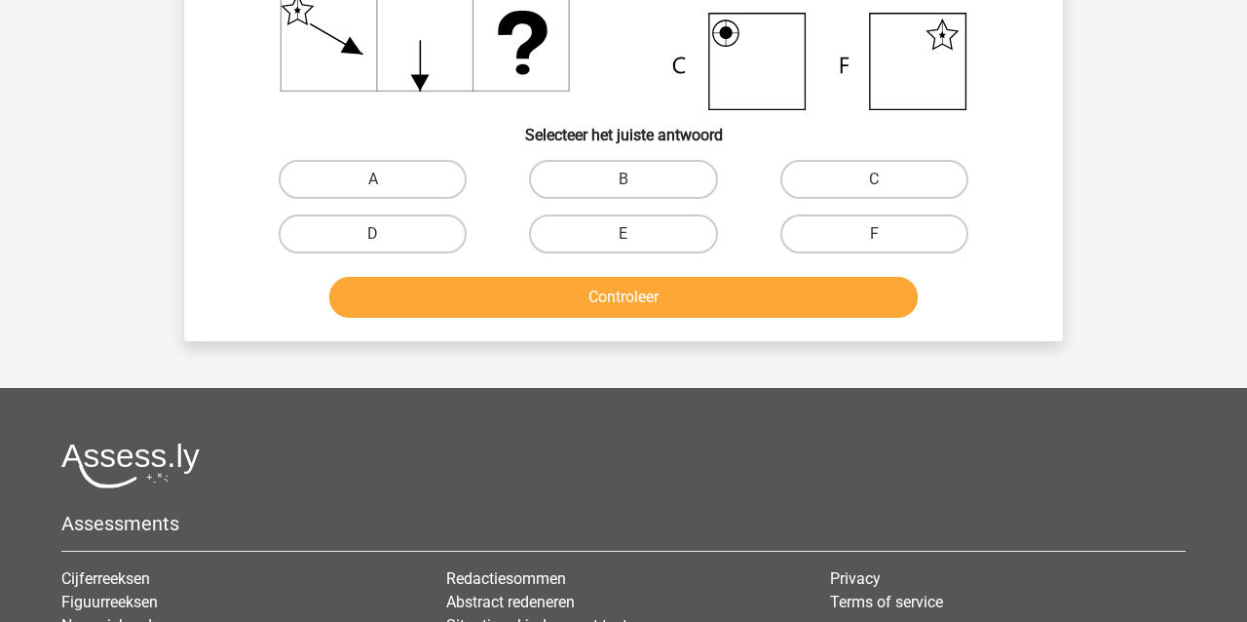
scroll to position [90, 0]
